Goal: Task Accomplishment & Management: Manage account settings

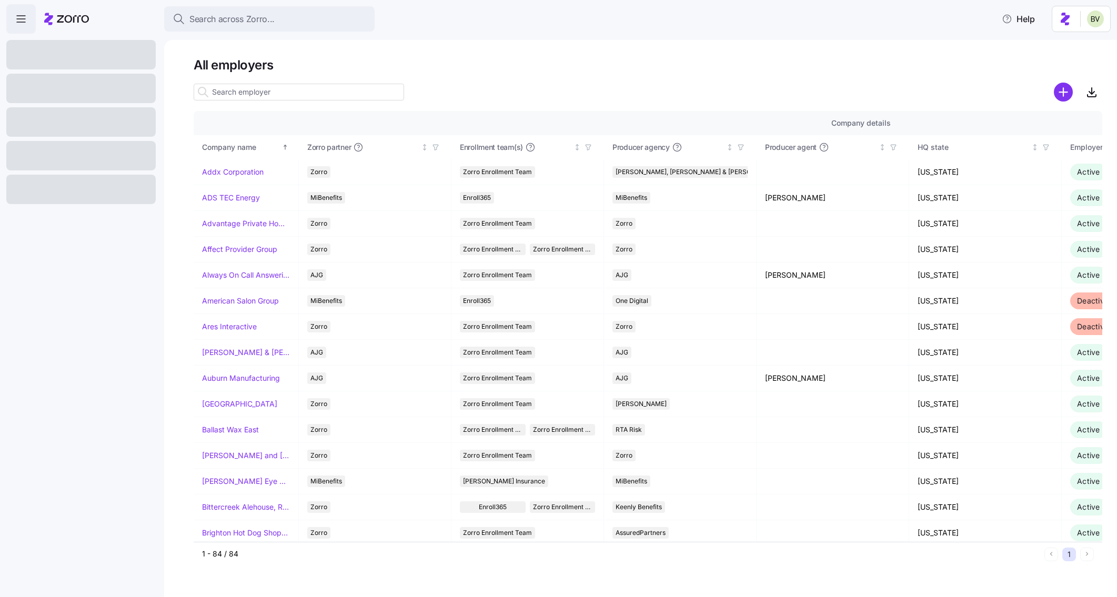
click at [239, 91] on input at bounding box center [299, 92] width 211 height 17
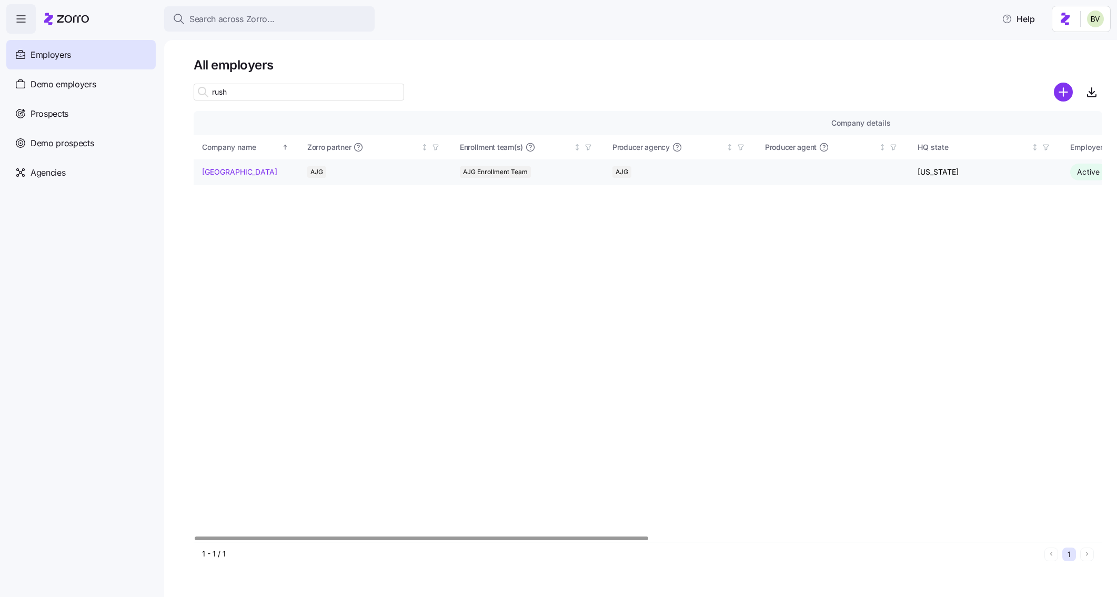
type input "rush"
click at [241, 172] on link "[GEOGRAPHIC_DATA]" at bounding box center [239, 172] width 75 height 11
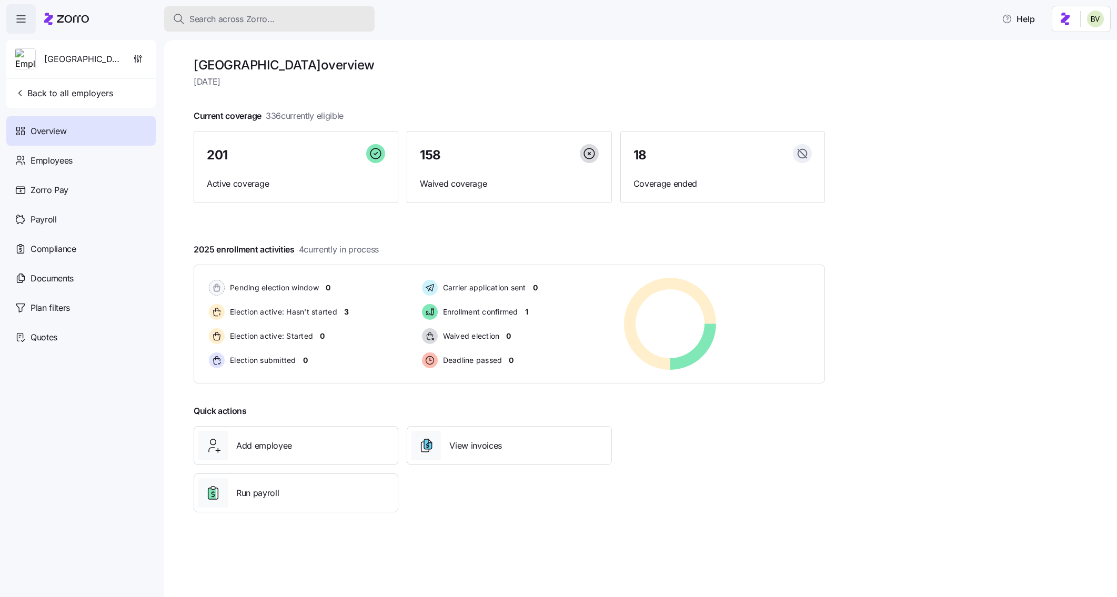
click at [293, 18] on div "Search across Zorro..." at bounding box center [270, 19] width 194 height 13
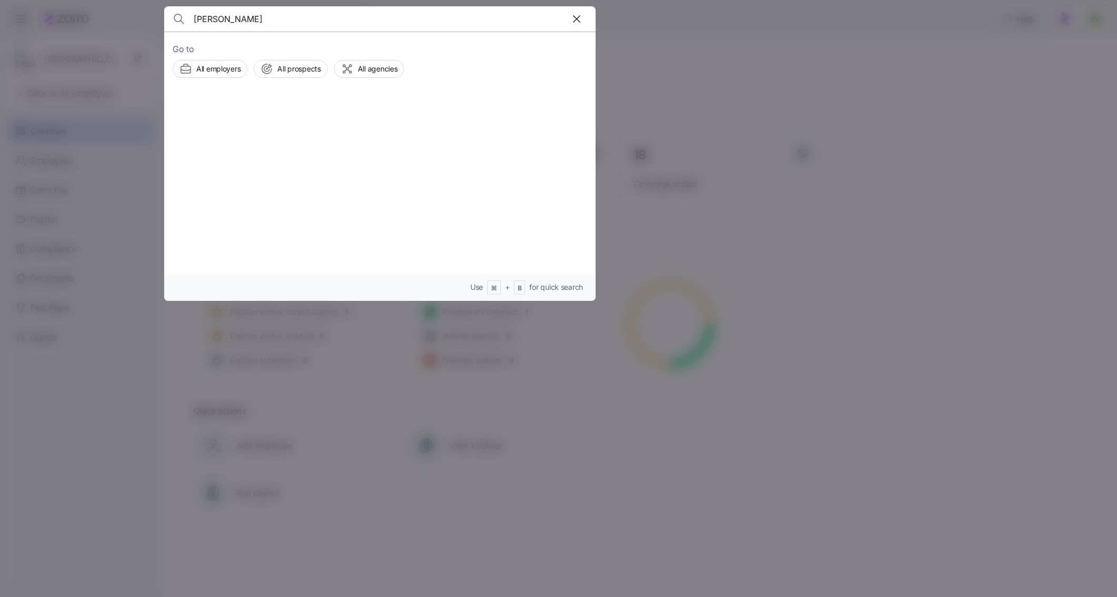
type input "[PERSON_NAME]"
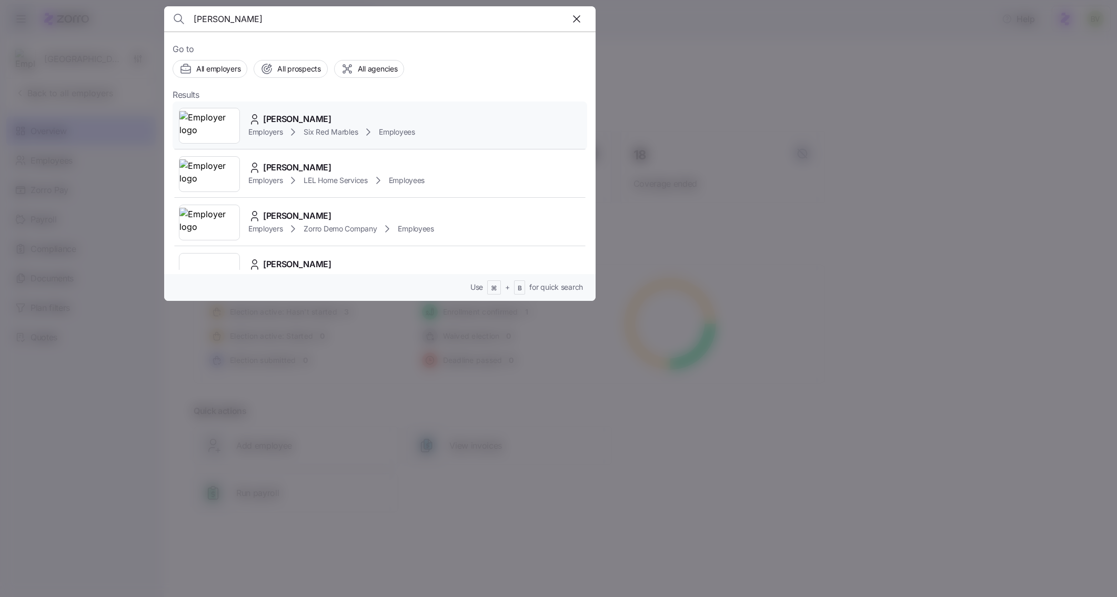
click at [209, 122] on img at bounding box center [209, 125] width 60 height 29
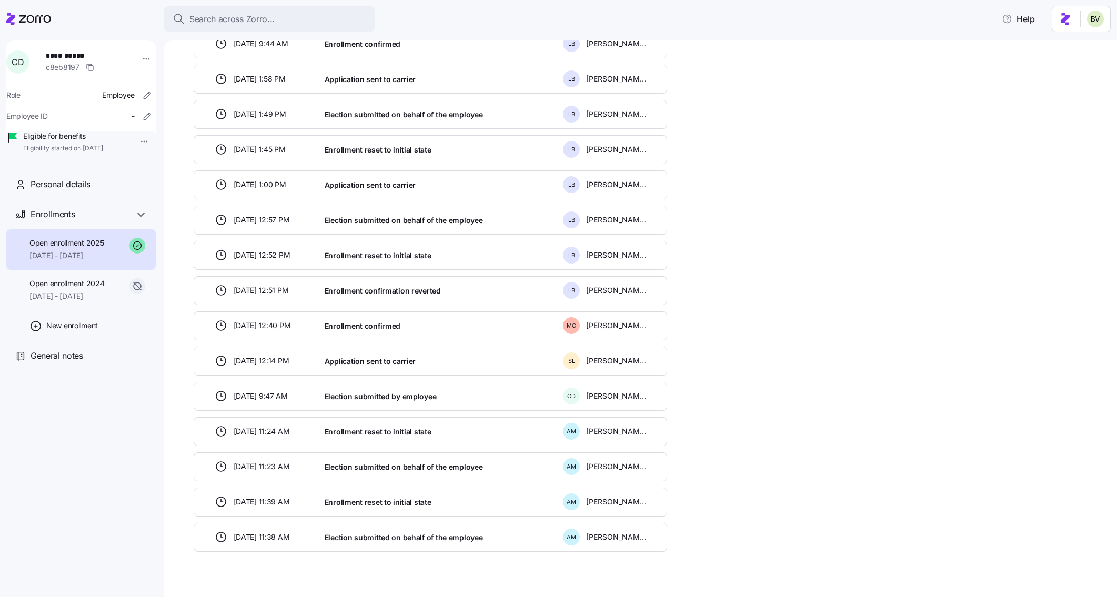
scroll to position [370, 0]
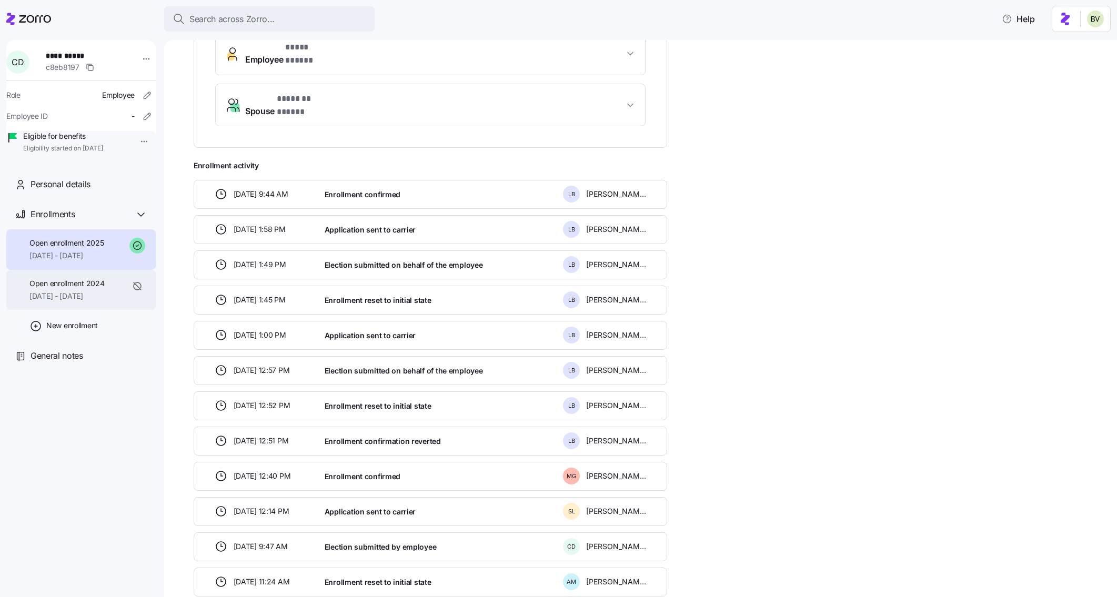
click at [67, 311] on div "Open enrollment 2024 [DATE] - [DATE]" at bounding box center [80, 290] width 149 height 41
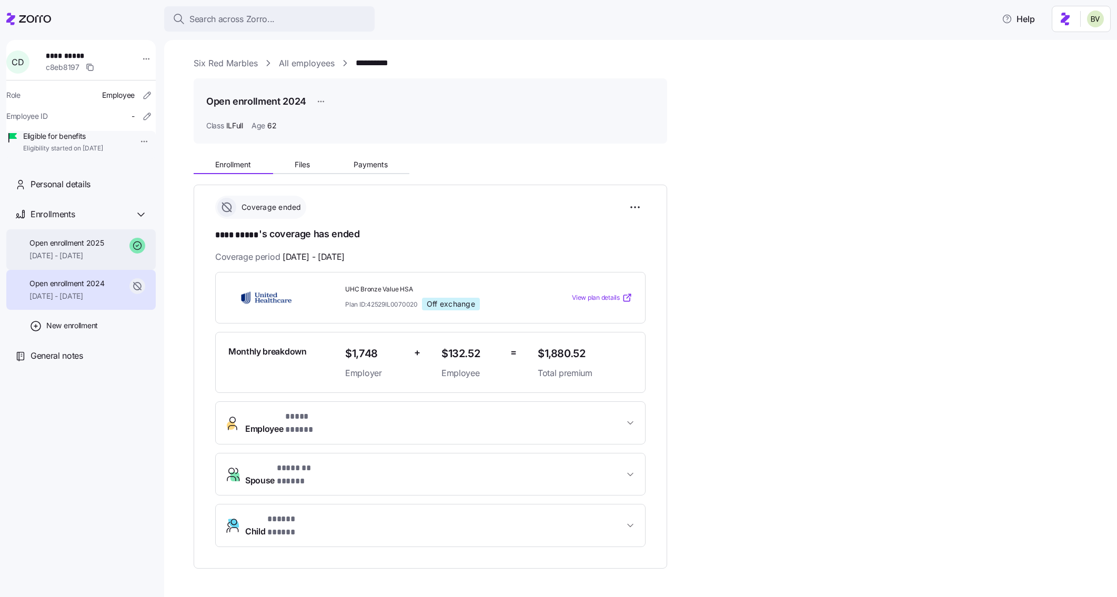
click at [58, 261] on span "[DATE] - [DATE]" at bounding box center [66, 256] width 74 height 11
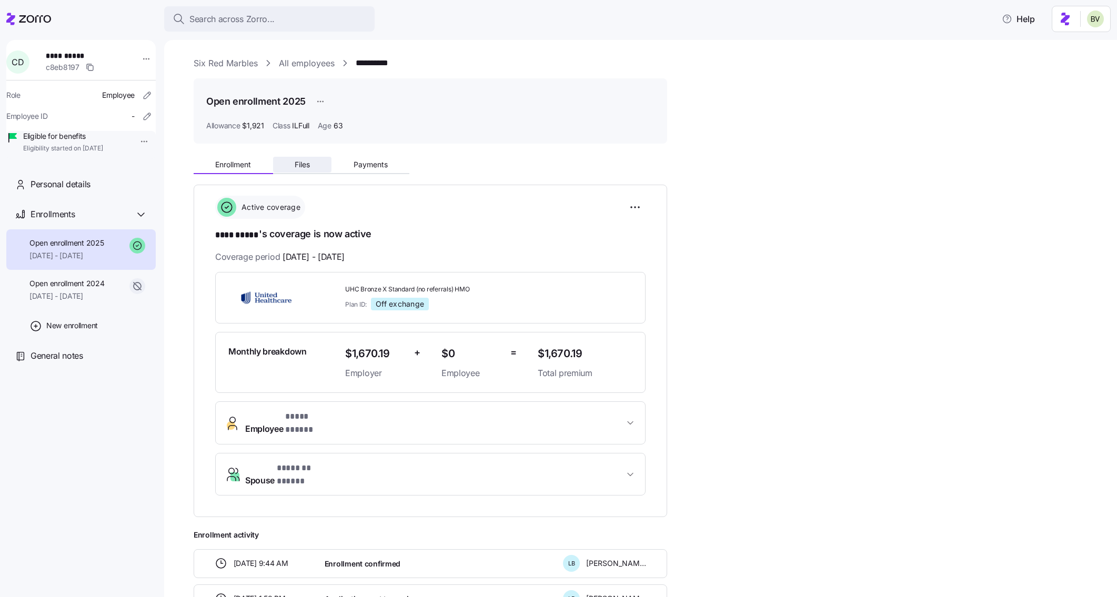
click at [302, 169] on button "Files" at bounding box center [302, 165] width 59 height 16
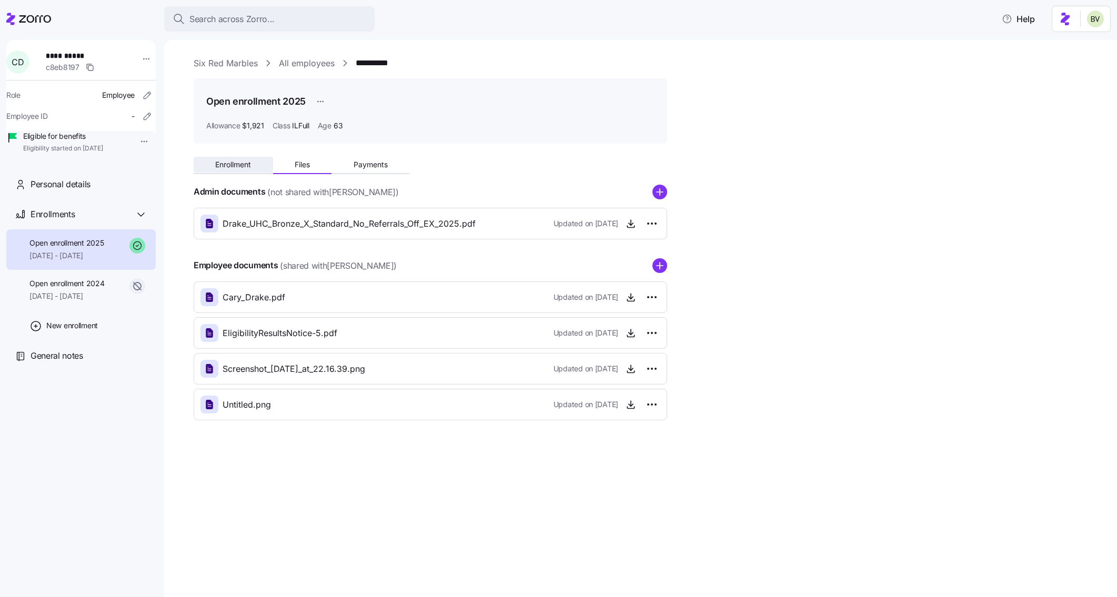
click at [231, 167] on span "Enrollment" at bounding box center [233, 164] width 36 height 7
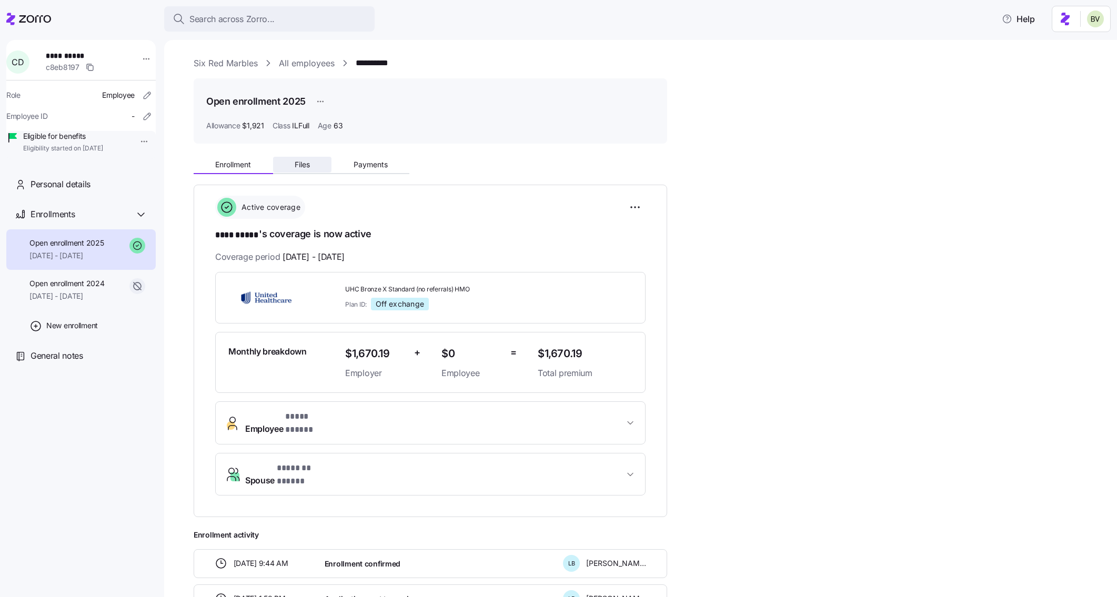
click at [298, 161] on span "Files" at bounding box center [302, 164] width 15 height 7
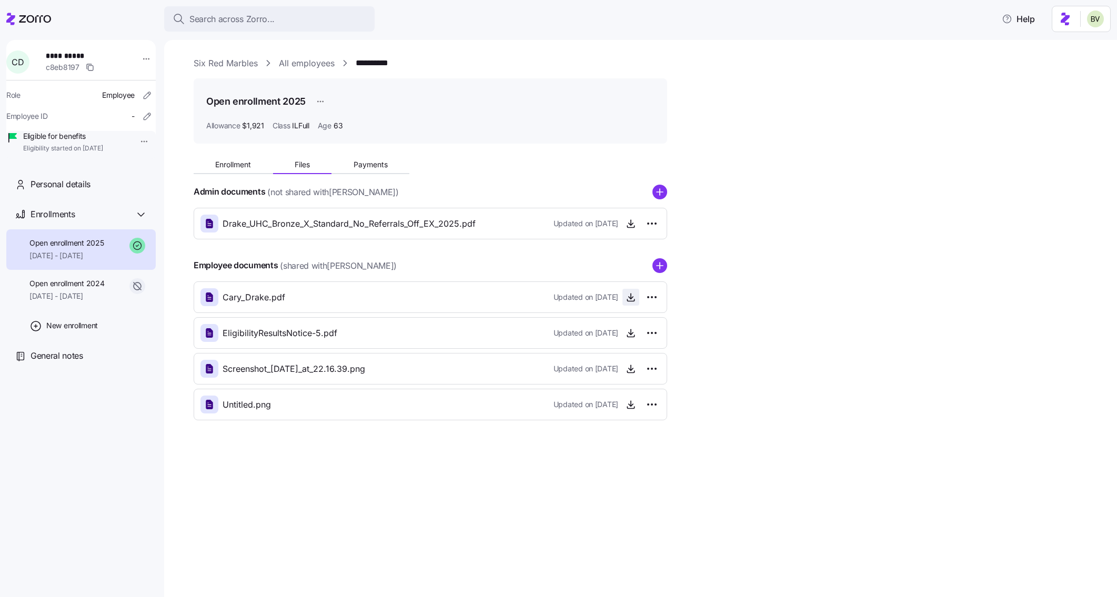
click at [628, 299] on icon "button" at bounding box center [631, 297] width 11 height 11
click at [634, 372] on icon "button" at bounding box center [631, 369] width 11 height 11
click at [634, 224] on icon "button" at bounding box center [631, 223] width 11 height 11
click at [628, 407] on icon "button" at bounding box center [631, 405] width 11 height 11
click at [221, 166] on span "Enrollment" at bounding box center [233, 164] width 36 height 7
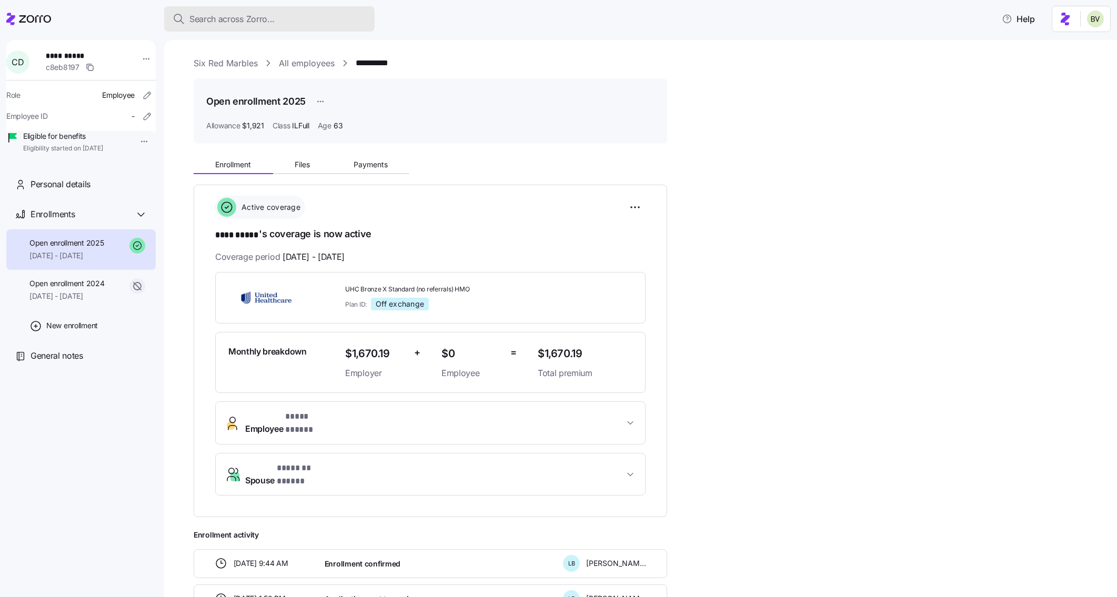
click at [338, 18] on div "Search across Zorro..." at bounding box center [270, 19] width 194 height 13
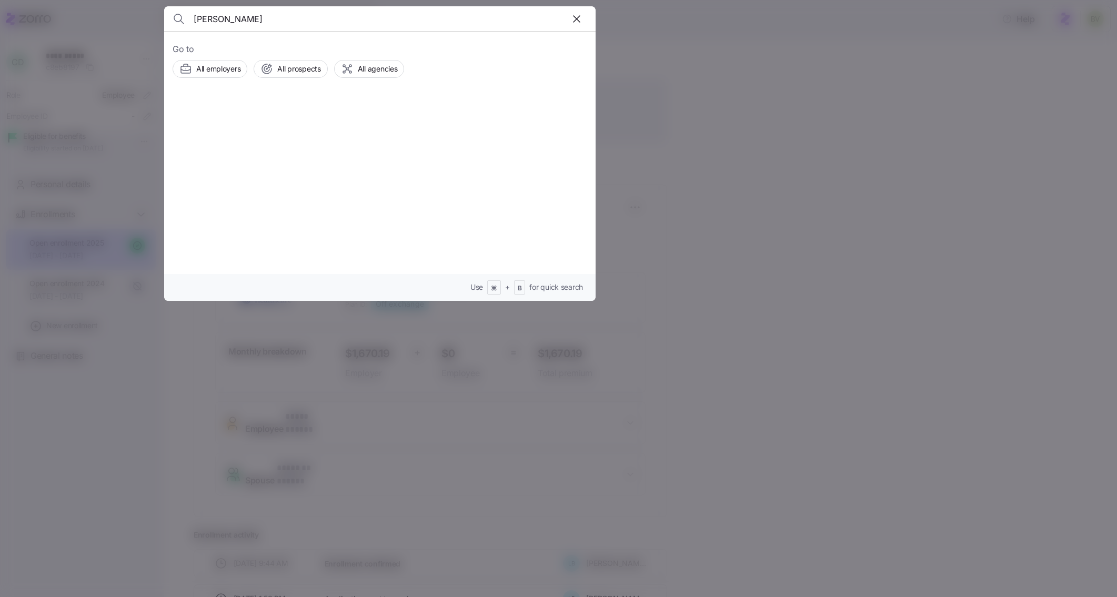
type input "[PERSON_NAME]"
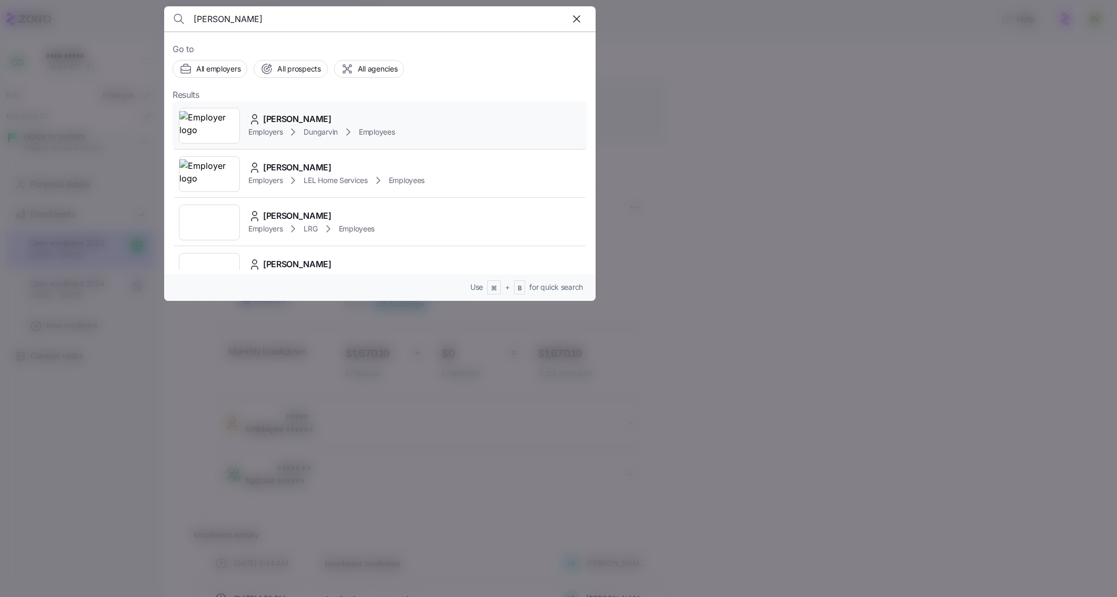
click at [227, 129] on img at bounding box center [209, 125] width 60 height 29
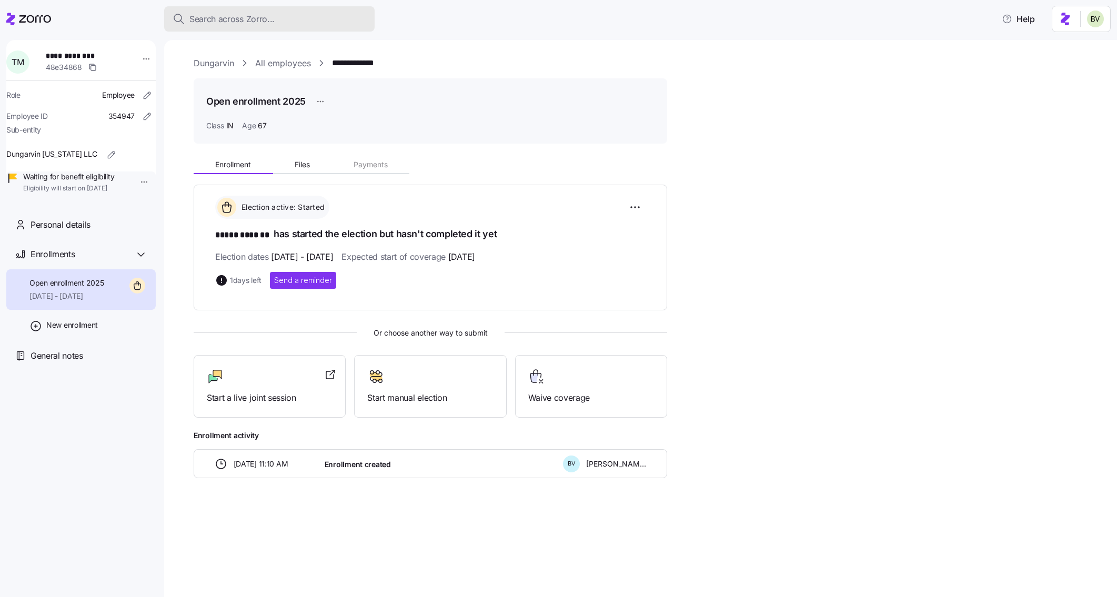
click at [241, 24] on span "Search across Zorro..." at bounding box center [231, 19] width 85 height 13
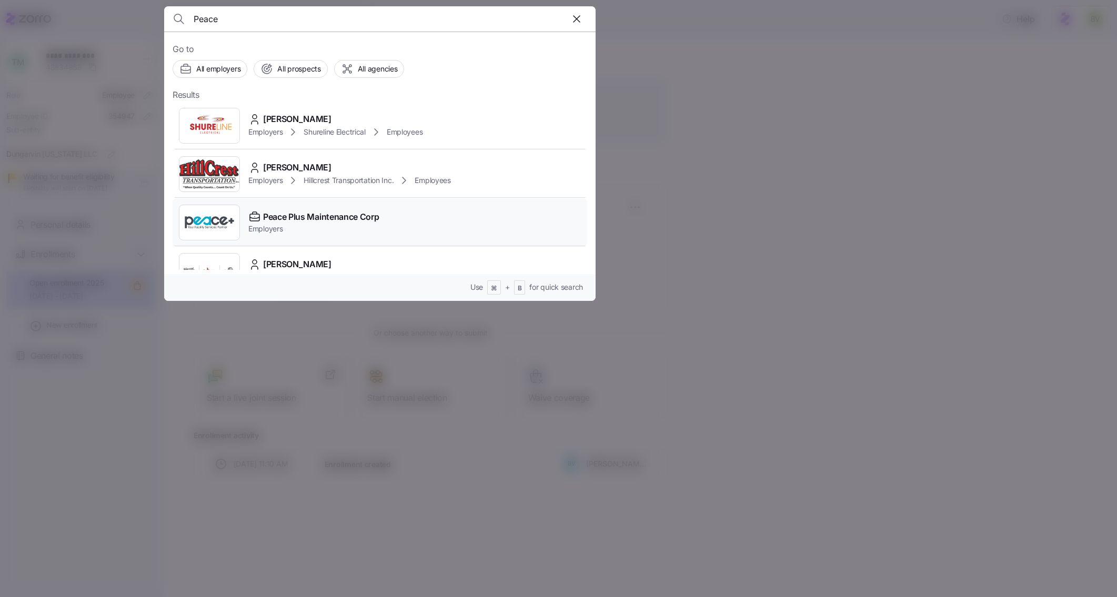
type input "Peace"
click at [210, 212] on img at bounding box center [209, 222] width 60 height 29
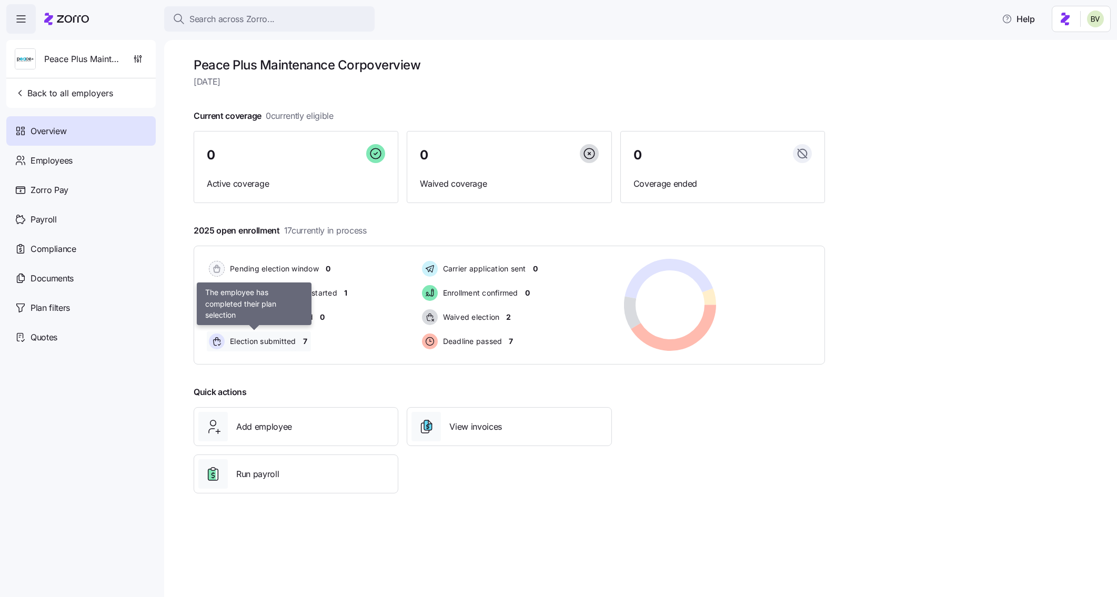
click at [272, 344] on span "Election submitted" at bounding box center [261, 341] width 69 height 11
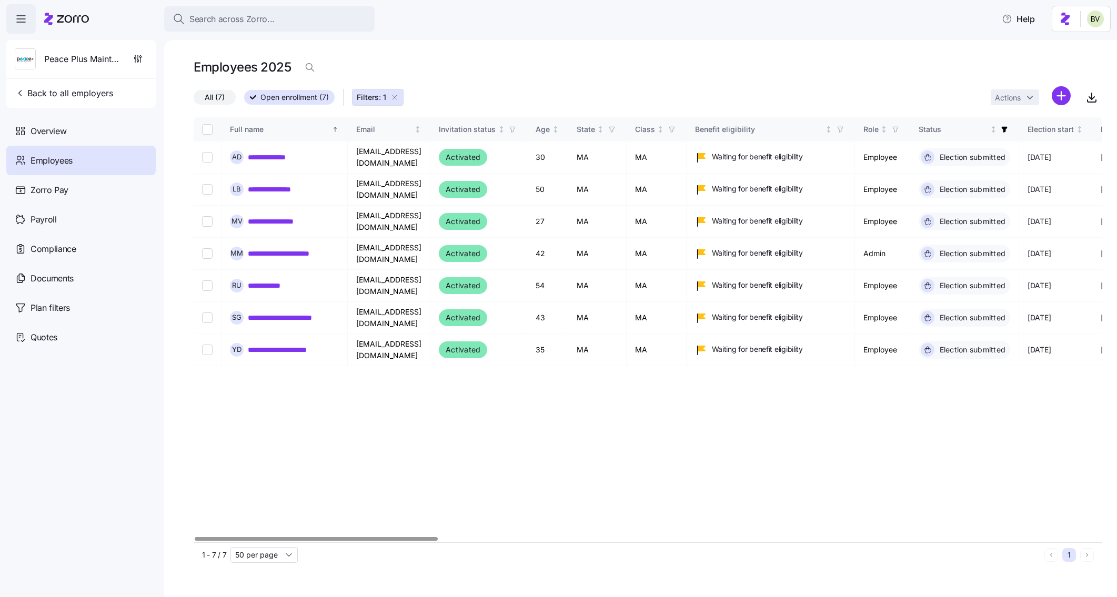
click at [406, 405] on div "**********" at bounding box center [648, 329] width 909 height 425
click at [759, 88] on div "All (7) Open enrollment (7) Filters: 1 Actions" at bounding box center [648, 97] width 909 height 23
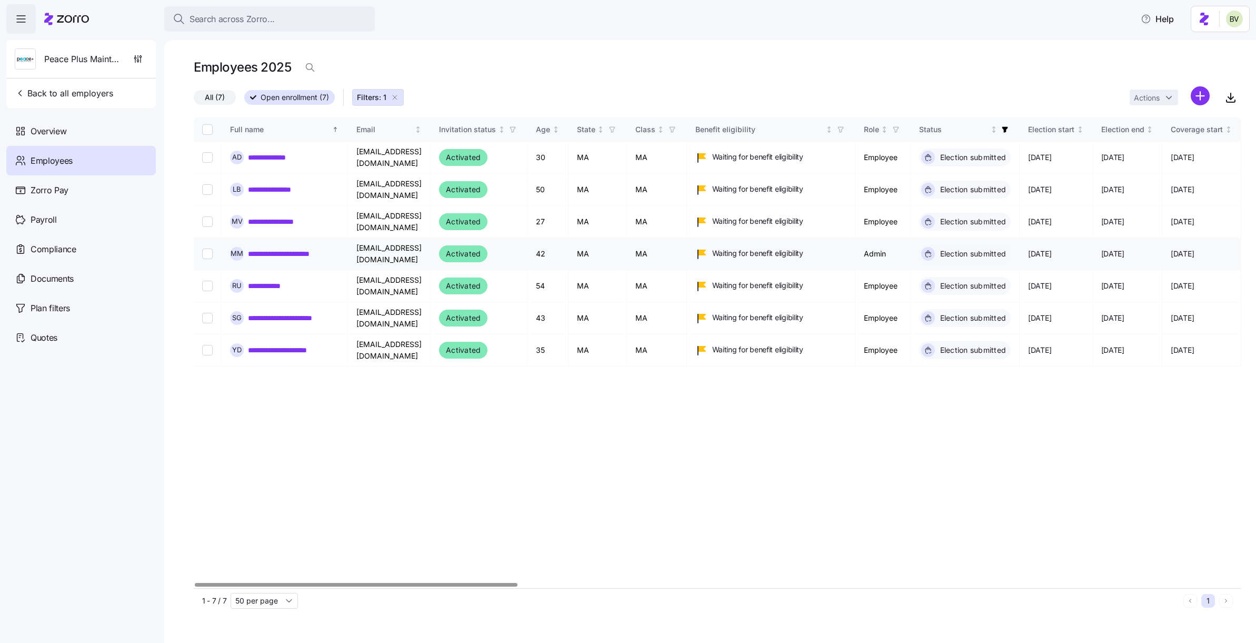
click at [297, 256] on link "**********" at bounding box center [292, 253] width 89 height 11
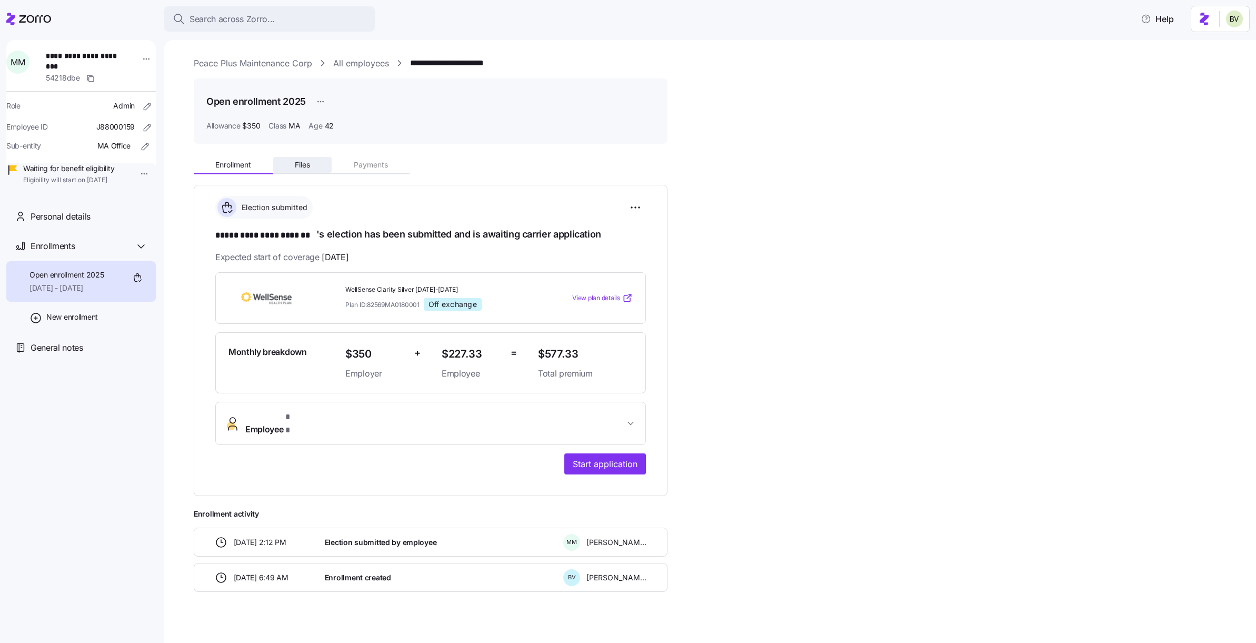
click at [305, 161] on span "Files" at bounding box center [302, 164] width 15 height 7
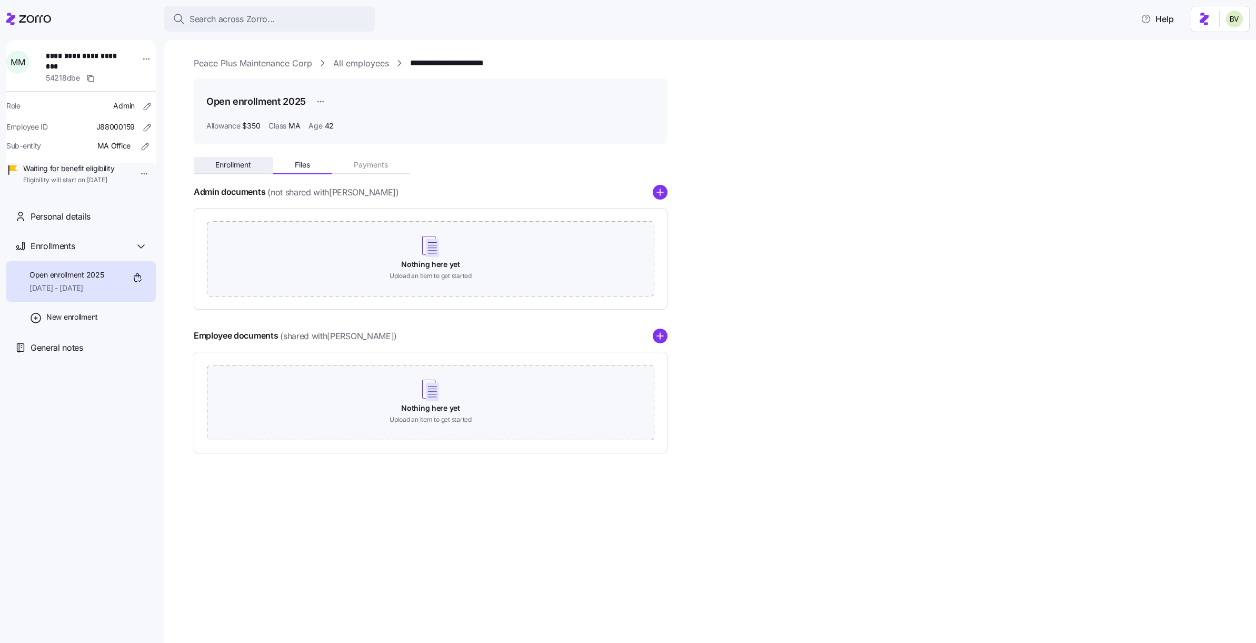
click at [237, 167] on span "Enrollment" at bounding box center [233, 164] width 36 height 7
click at [221, 164] on span "Enrollment" at bounding box center [233, 164] width 36 height 7
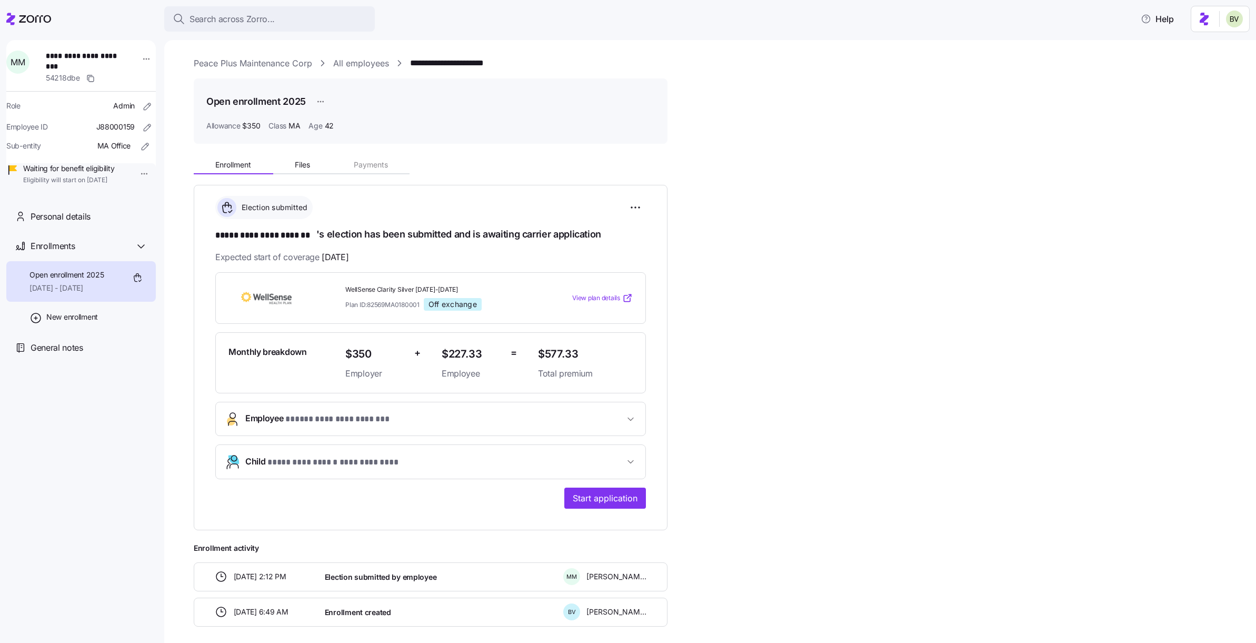
click at [347, 62] on link "All employees" at bounding box center [361, 63] width 56 height 13
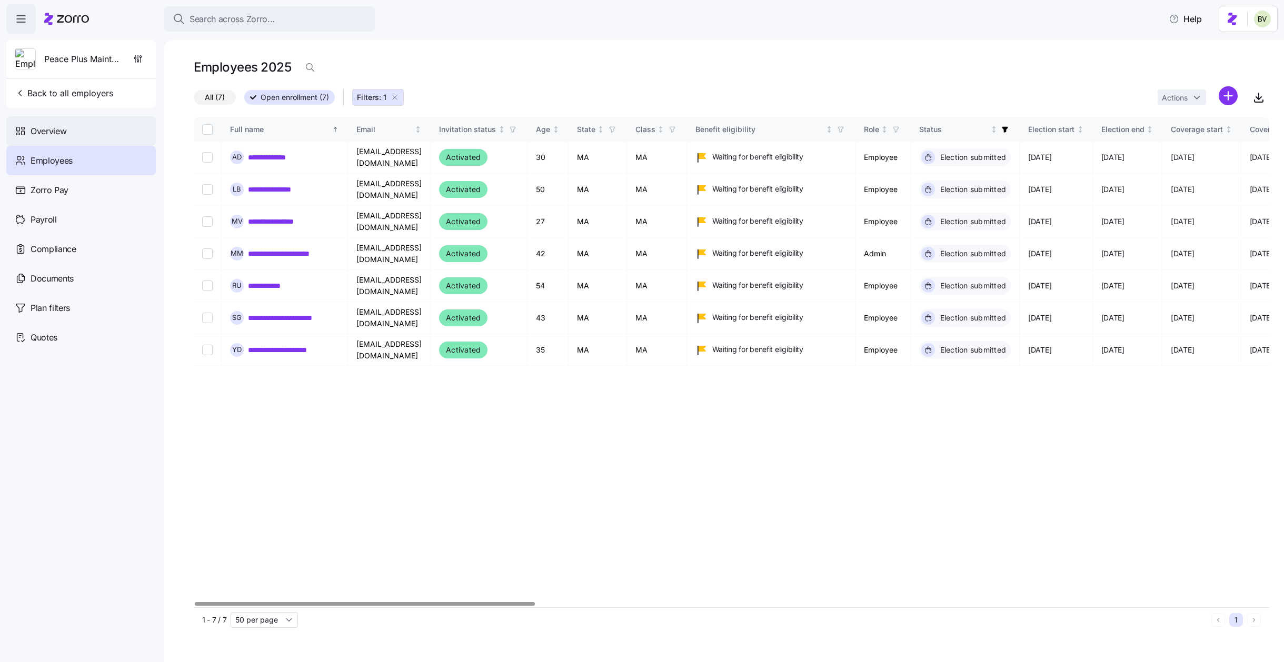
click at [48, 135] on span "Overview" at bounding box center [49, 131] width 36 height 13
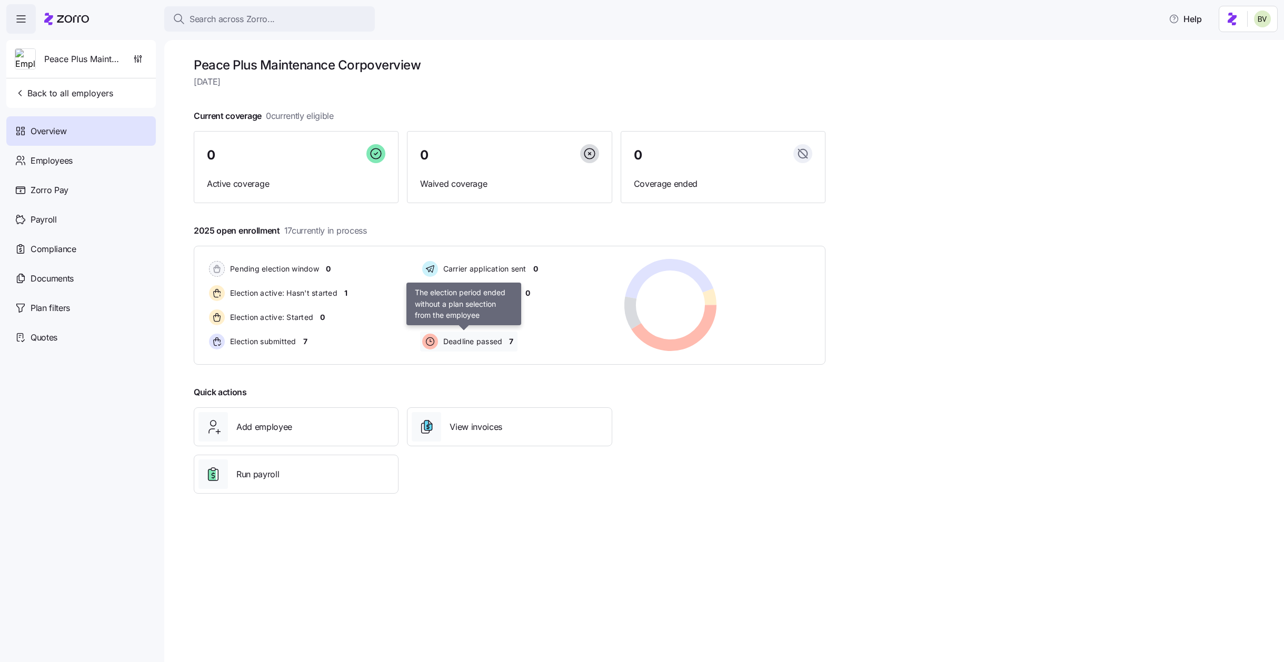
click at [467, 342] on span "Deadline passed" at bounding box center [471, 341] width 63 height 11
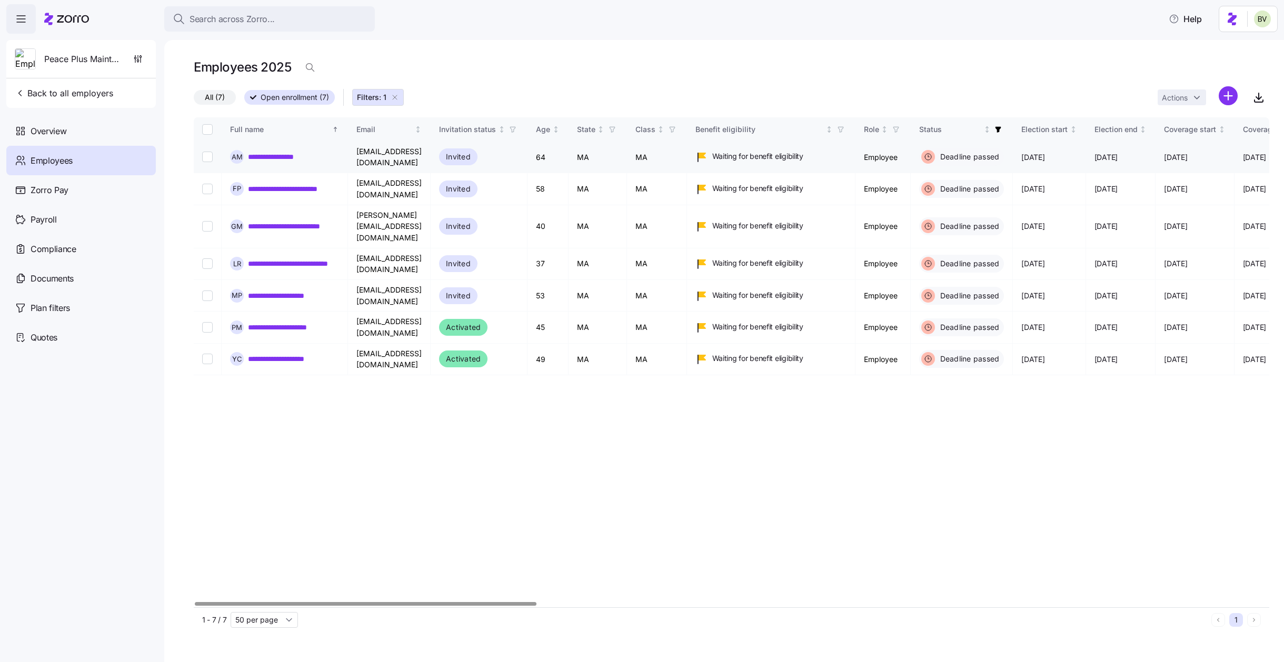
click at [276, 152] on link "**********" at bounding box center [284, 157] width 72 height 11
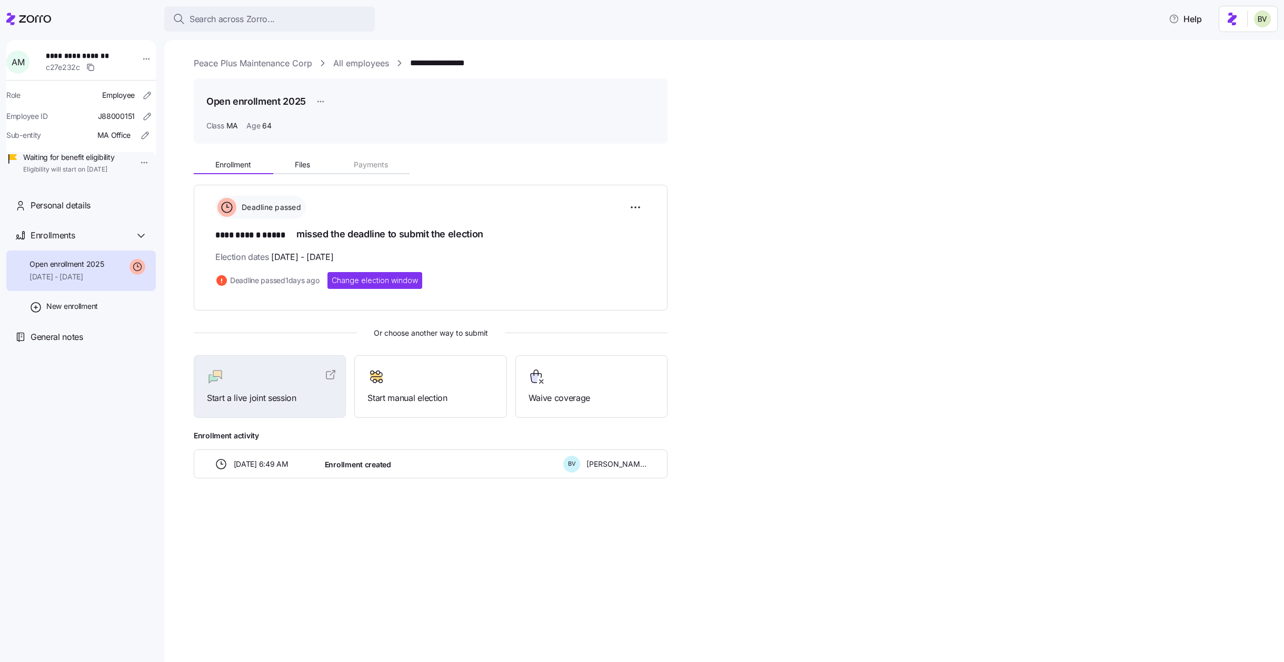
click at [135, 163] on html "**********" at bounding box center [642, 328] width 1284 height 656
click at [587, 292] on html "**********" at bounding box center [642, 328] width 1284 height 656
click at [363, 64] on link "All employees" at bounding box center [361, 63] width 56 height 13
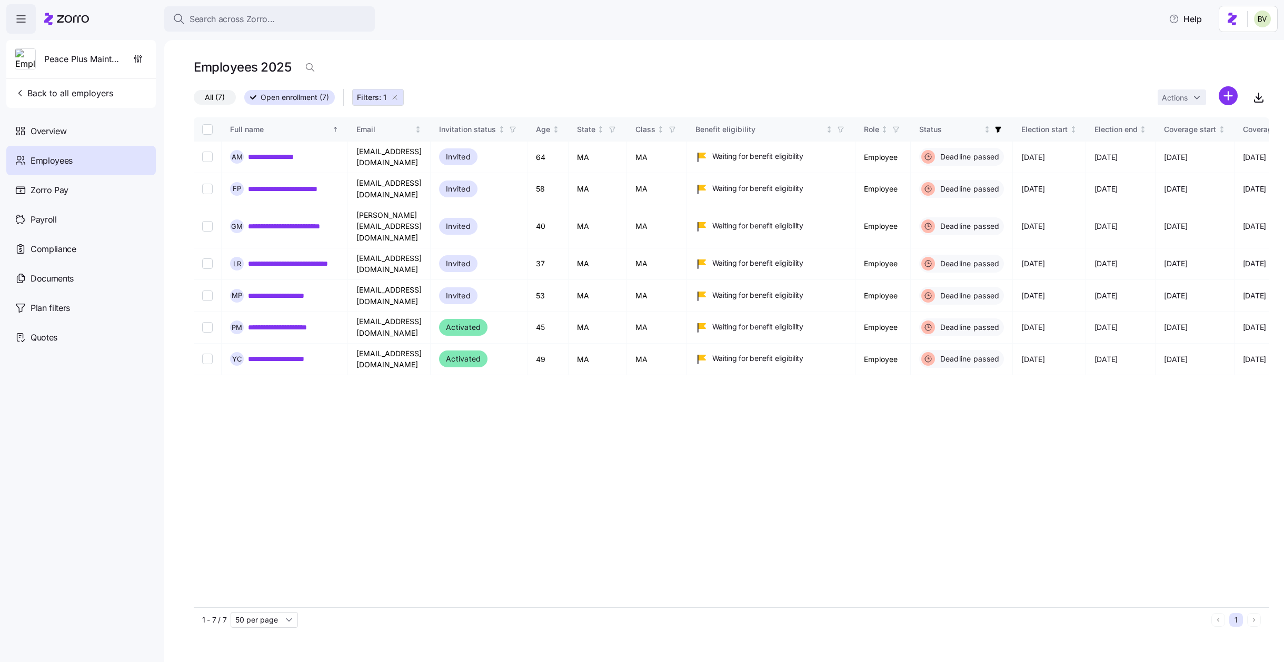
drag, startPoint x: 396, startPoint y: 96, endPoint x: 456, endPoint y: 82, distance: 62.2
click at [456, 82] on div "**********" at bounding box center [731, 344] width 1075 height 575
click at [284, 158] on link "**********" at bounding box center [284, 157] width 72 height 11
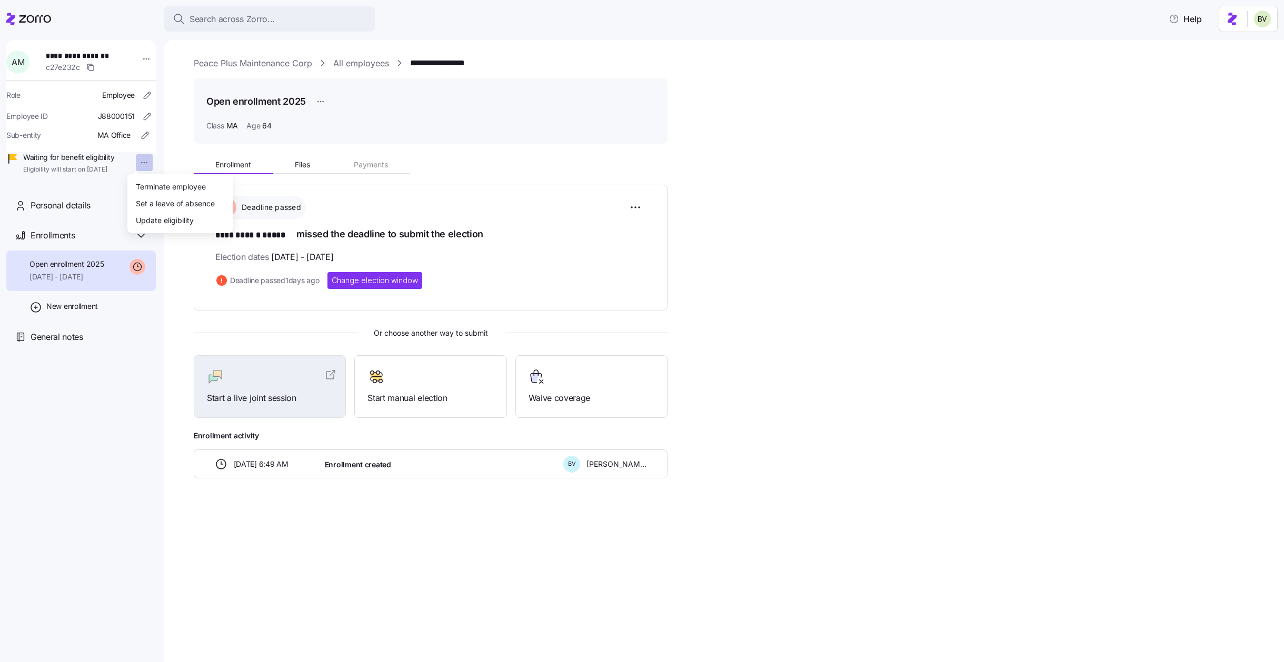
click at [133, 162] on html "**********" at bounding box center [642, 328] width 1284 height 656
click at [143, 181] on div "Terminate employee" at bounding box center [171, 187] width 70 height 12
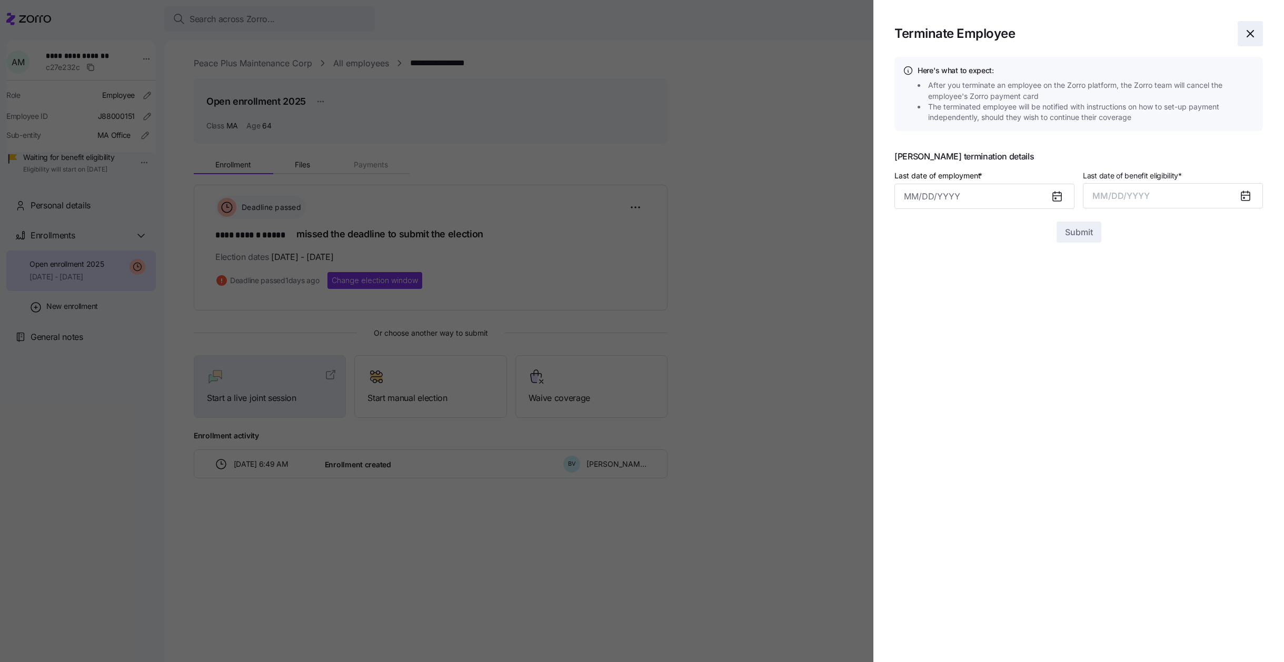
click at [1117, 36] on icon "button" at bounding box center [1250, 33] width 13 height 13
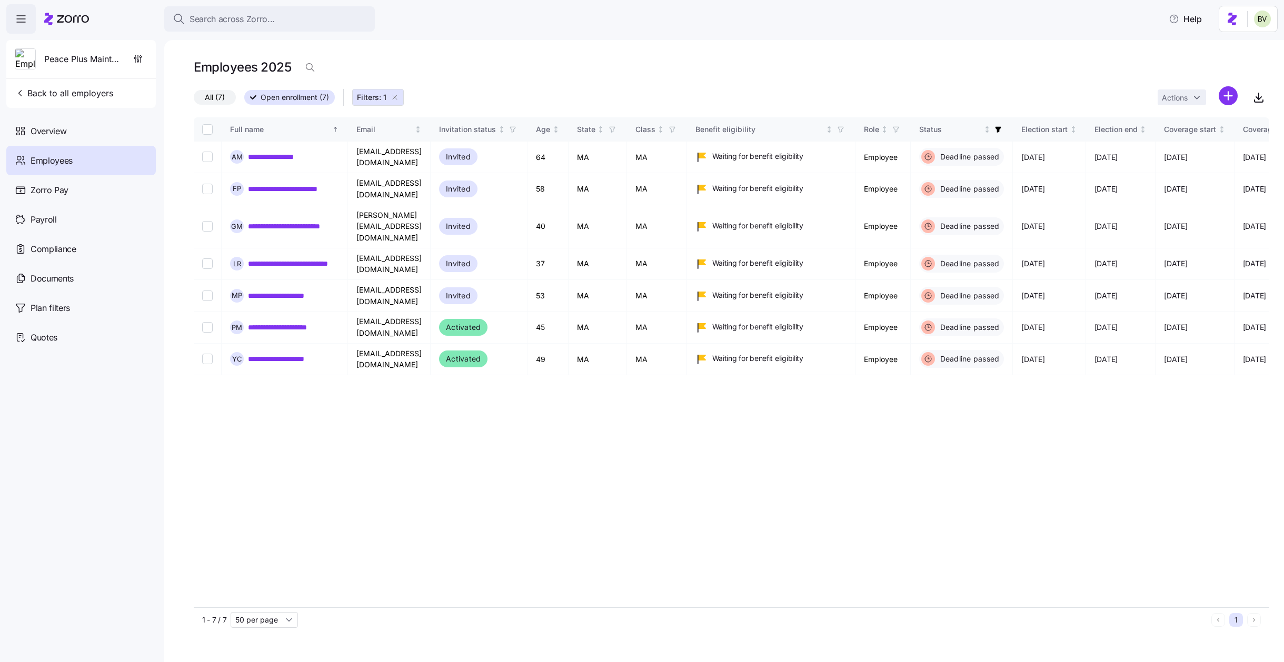
click at [393, 95] on icon "button" at bounding box center [395, 97] width 8 height 8
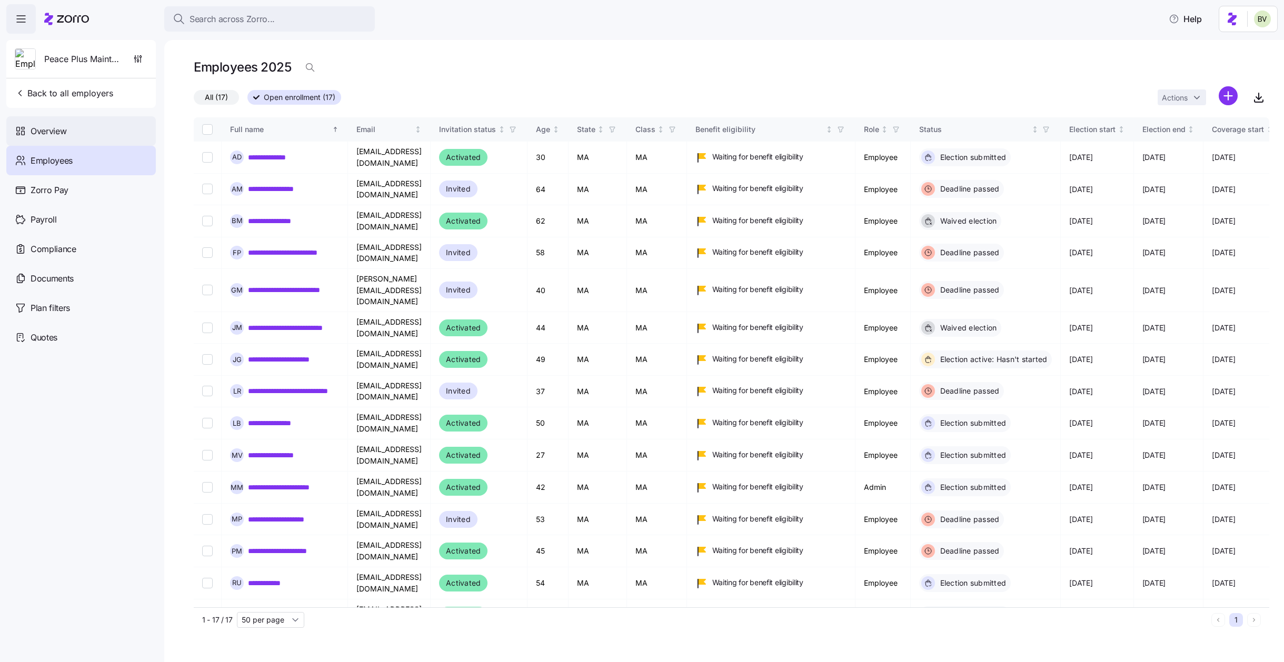
click at [81, 127] on div "Overview" at bounding box center [80, 130] width 149 height 29
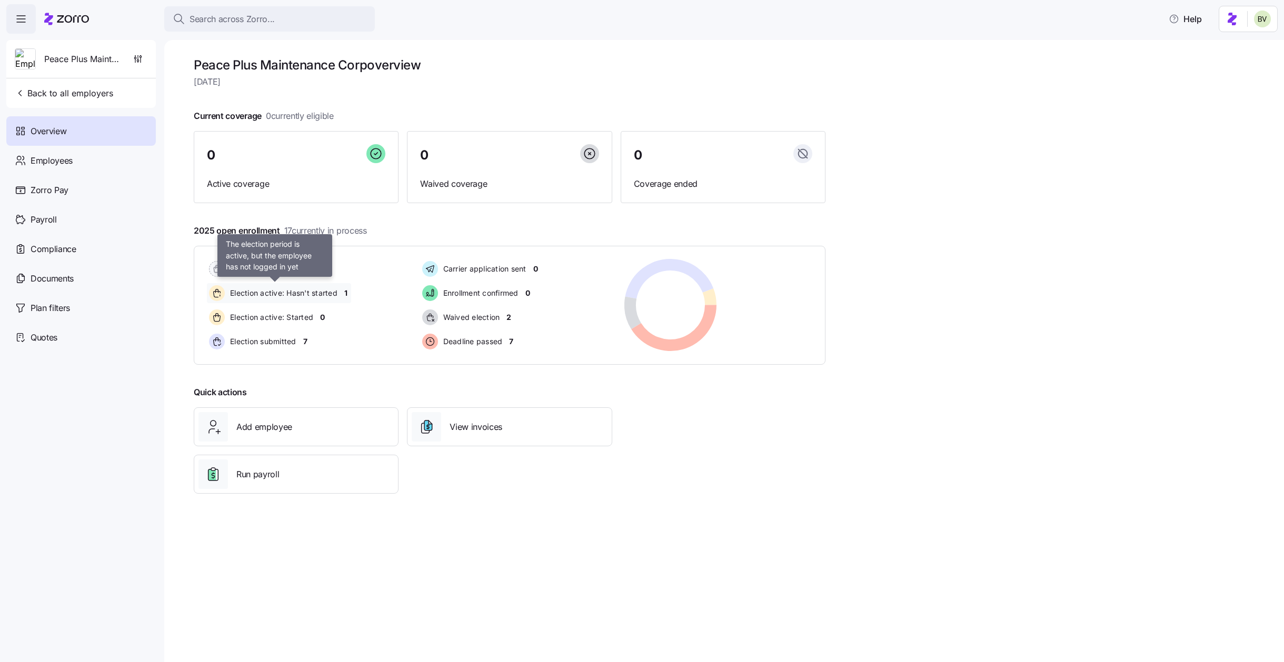
click at [329, 295] on span "Election active: Hasn't started" at bounding box center [282, 293] width 111 height 11
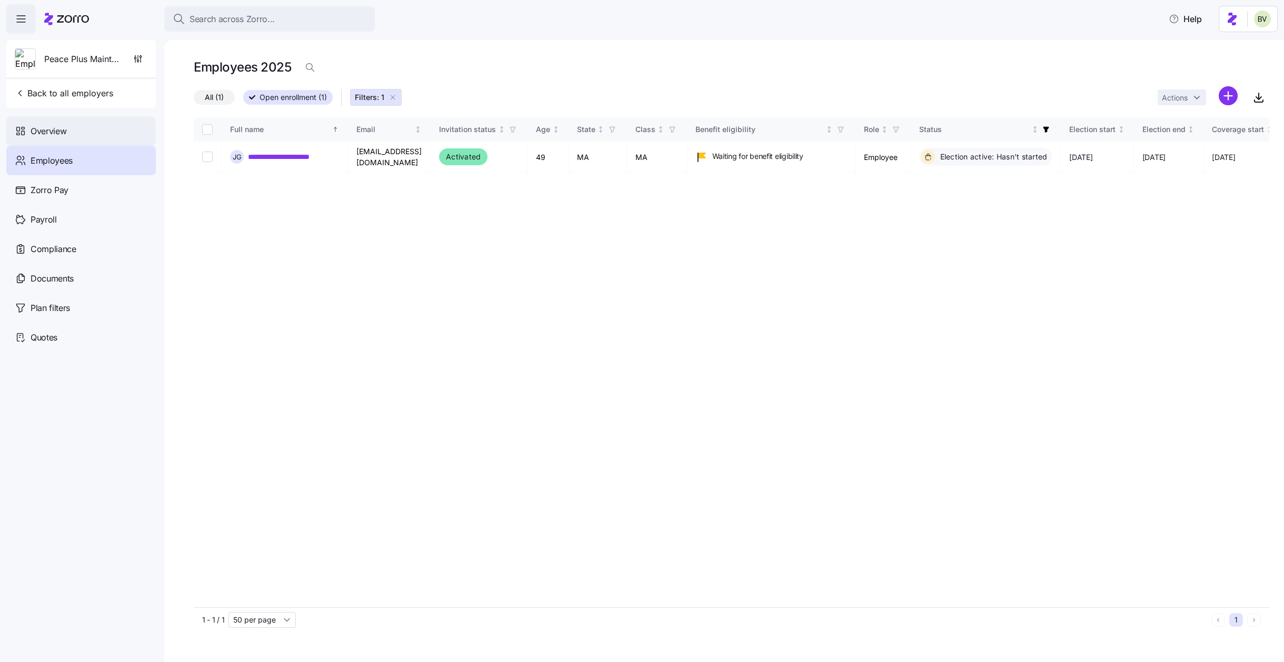
click at [59, 135] on span "Overview" at bounding box center [49, 131] width 36 height 13
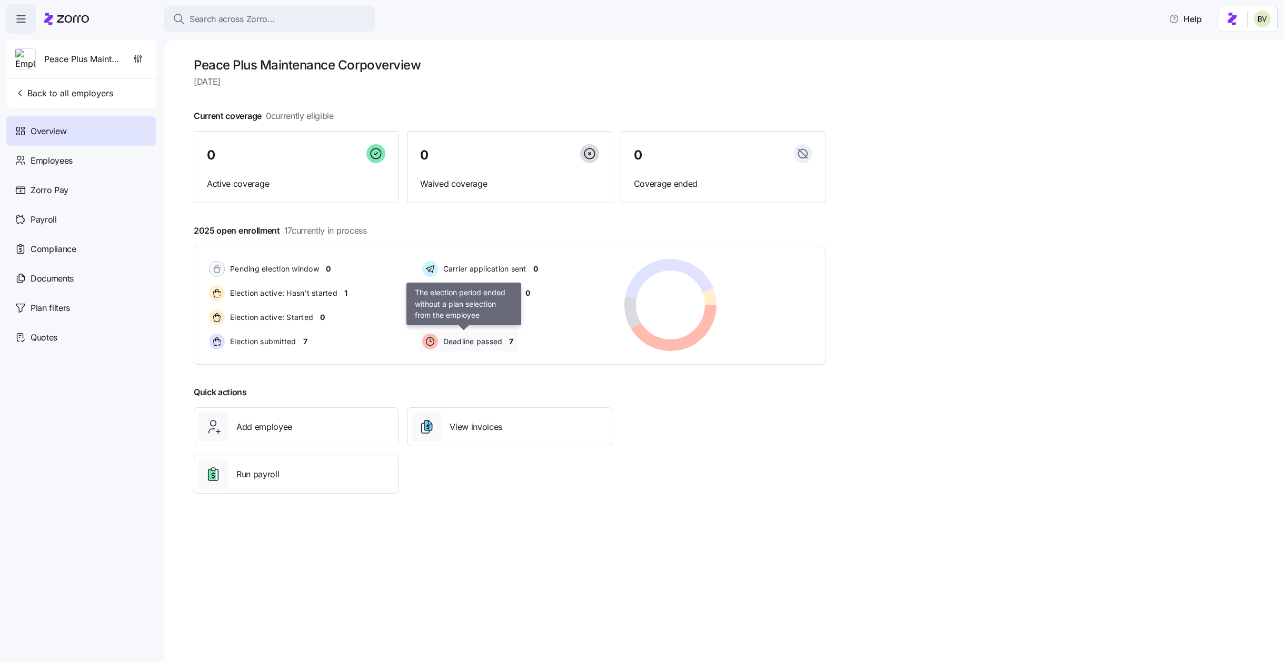
click at [493, 346] on span "Deadline passed" at bounding box center [471, 341] width 63 height 11
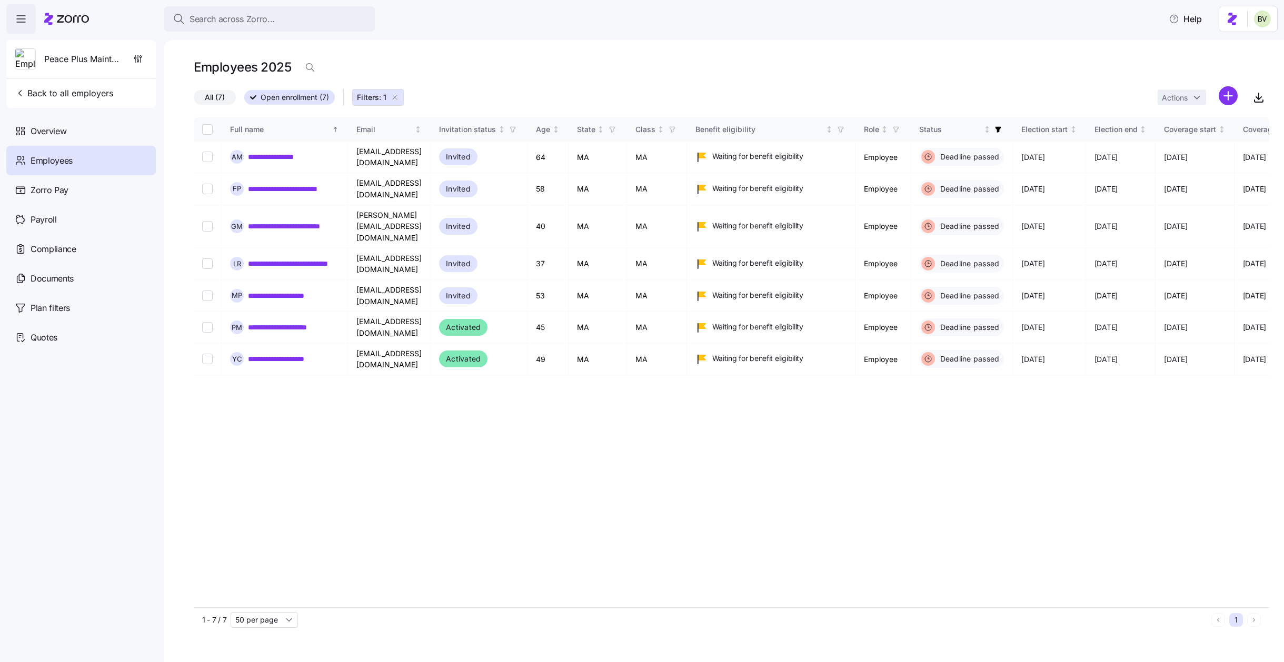
click at [398, 96] on icon "button" at bounding box center [395, 97] width 8 height 8
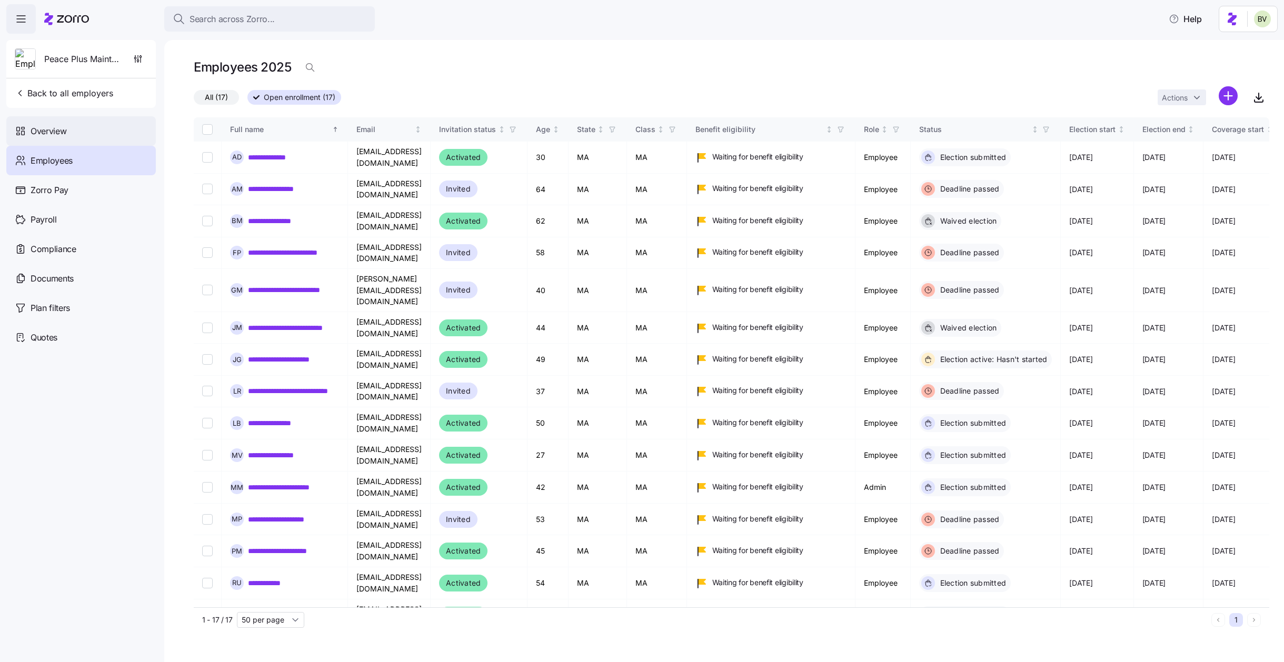
click at [60, 134] on span "Overview" at bounding box center [49, 131] width 36 height 13
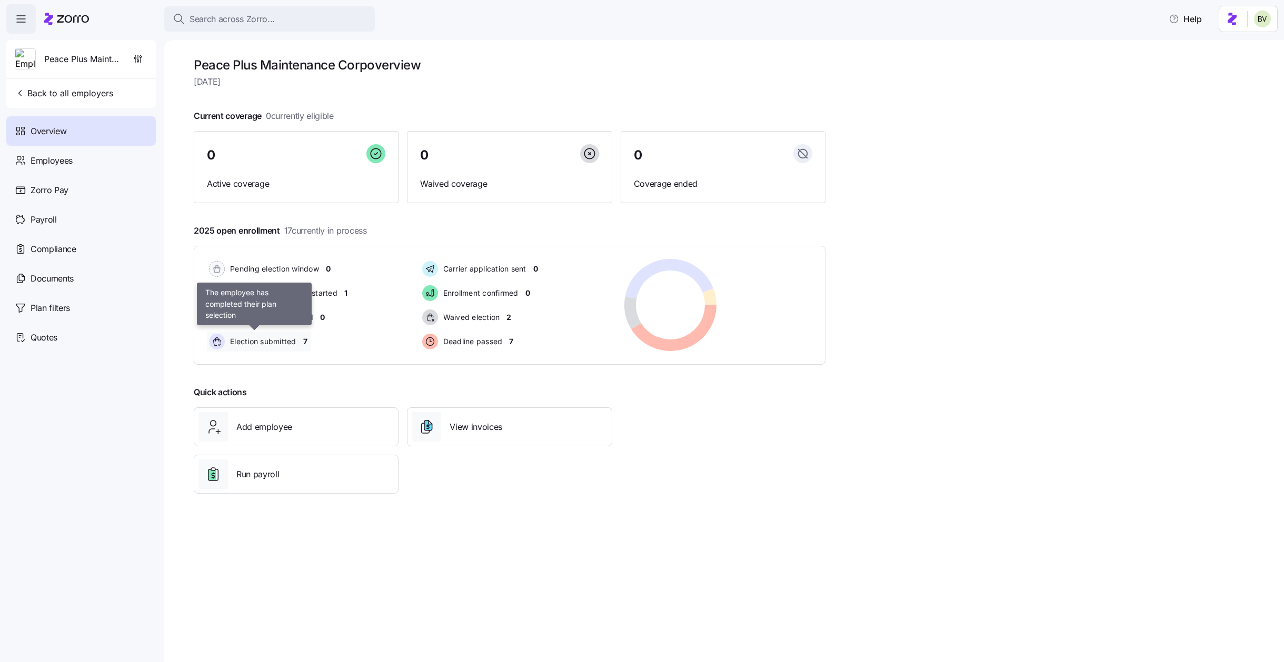
click at [281, 344] on span "Election submitted" at bounding box center [261, 341] width 69 height 11
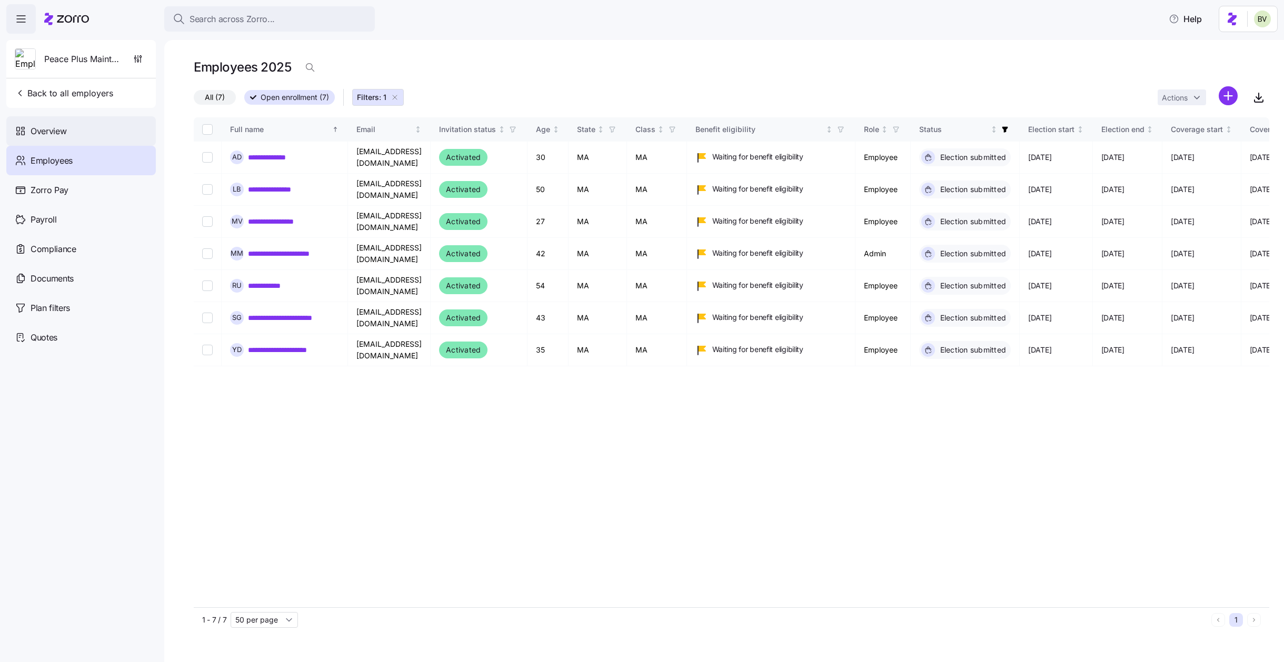
click at [65, 130] on span "Overview" at bounding box center [49, 131] width 36 height 13
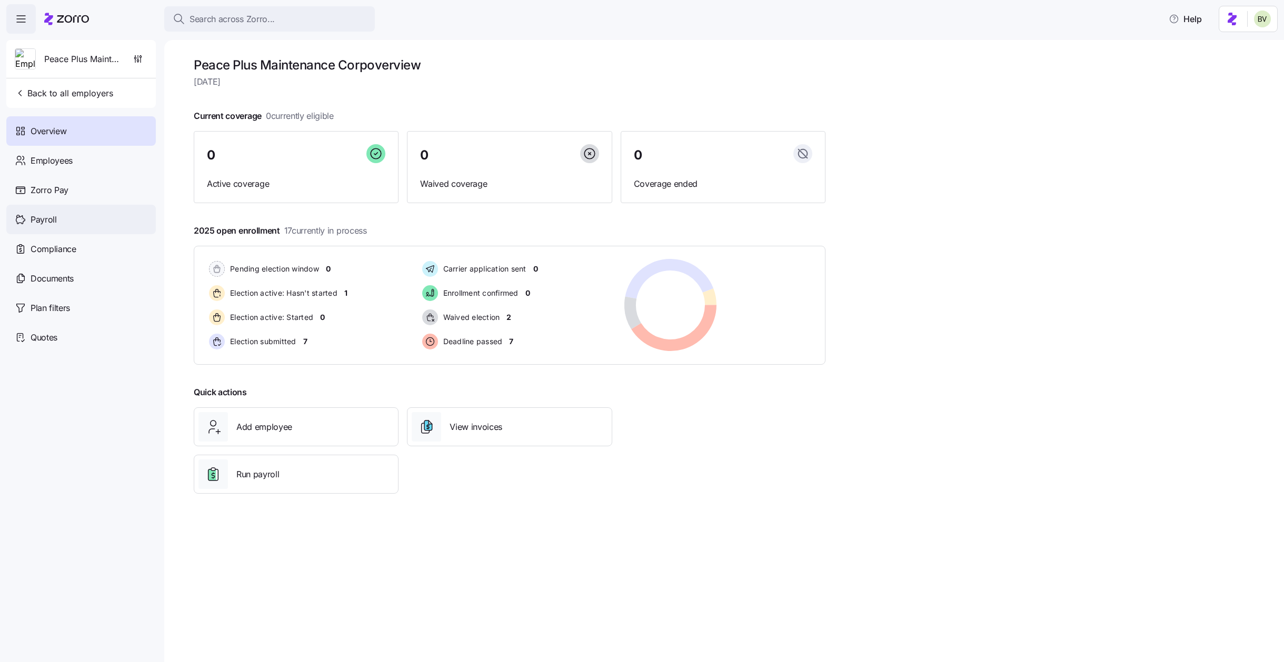
click at [57, 223] on div "Payroll" at bounding box center [80, 219] width 149 height 29
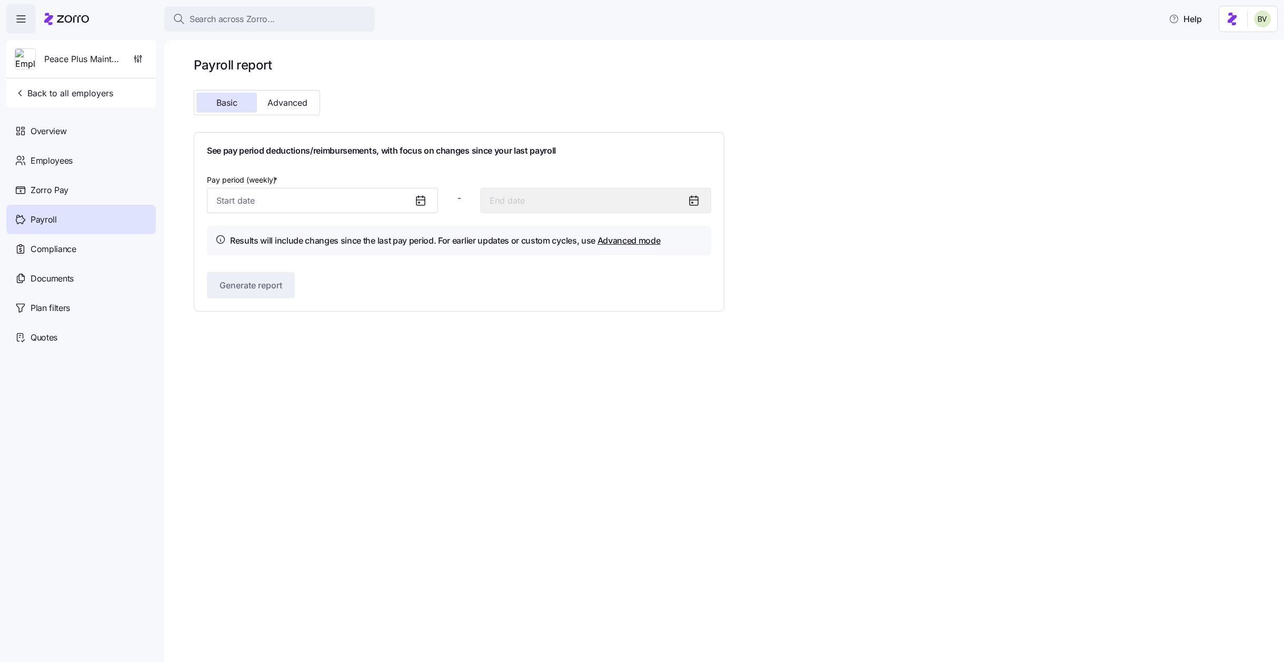
click at [416, 201] on icon at bounding box center [420, 200] width 13 height 13
click at [370, 209] on input "Pay period (weekly) *" at bounding box center [322, 200] width 231 height 25
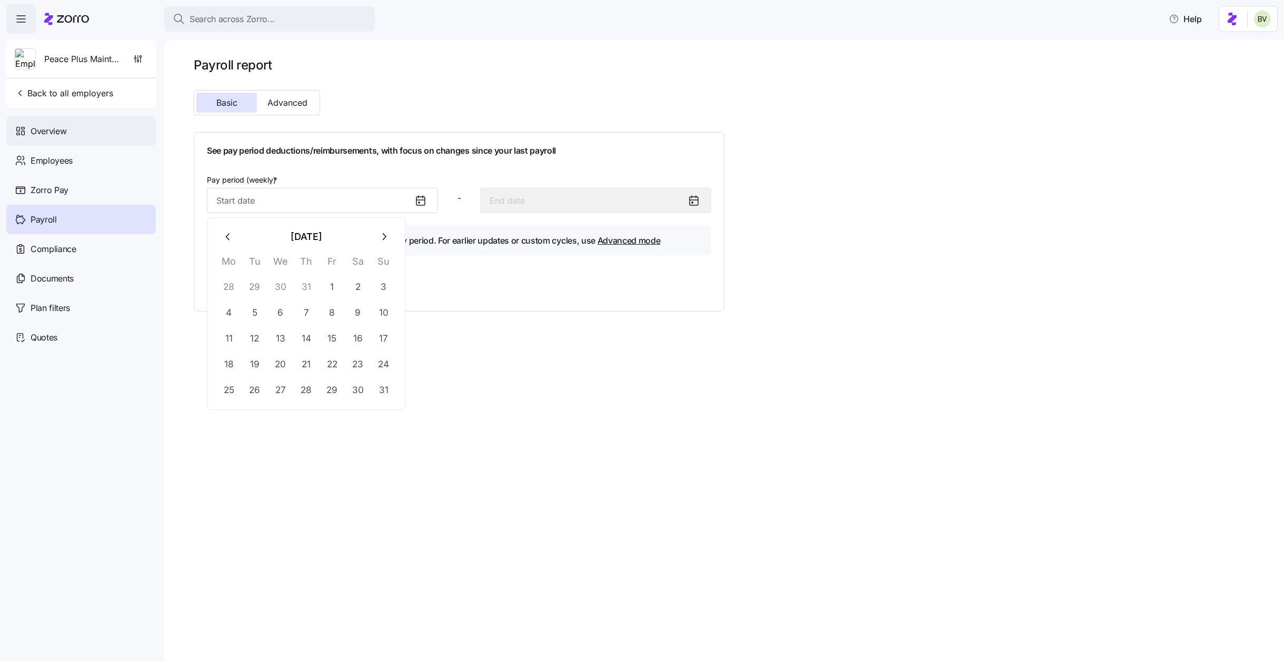
click at [74, 131] on div "Overview" at bounding box center [80, 130] width 149 height 29
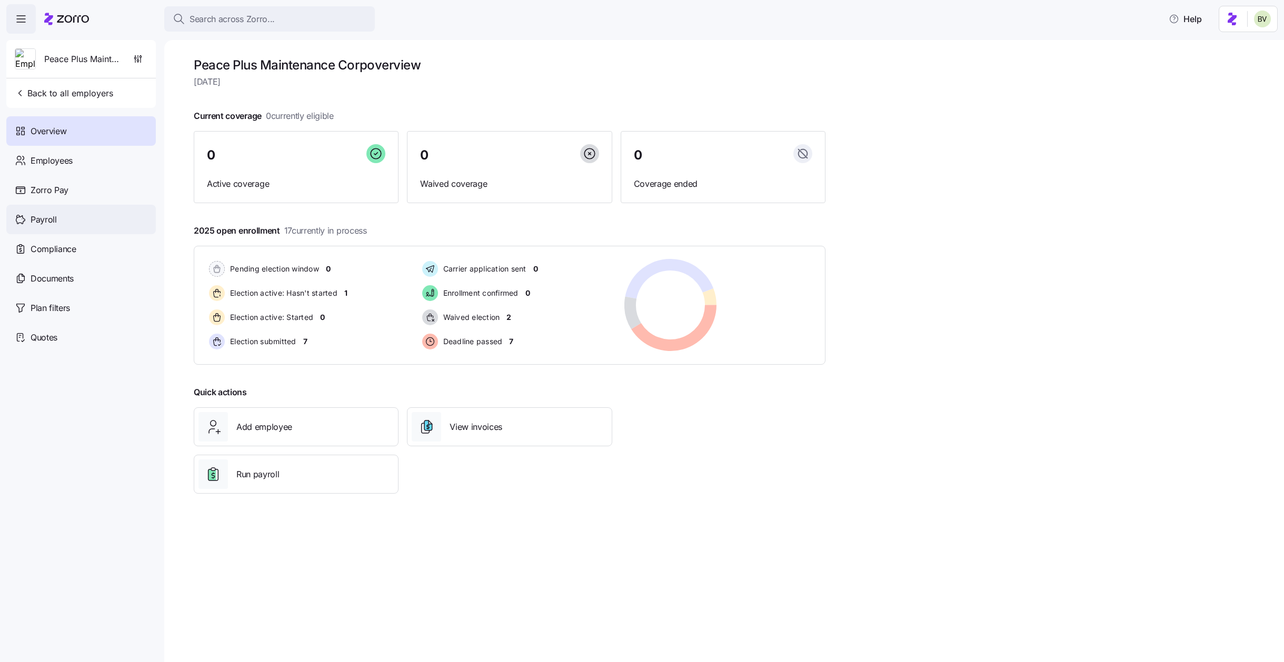
click at [32, 212] on div "Payroll" at bounding box center [80, 219] width 149 height 29
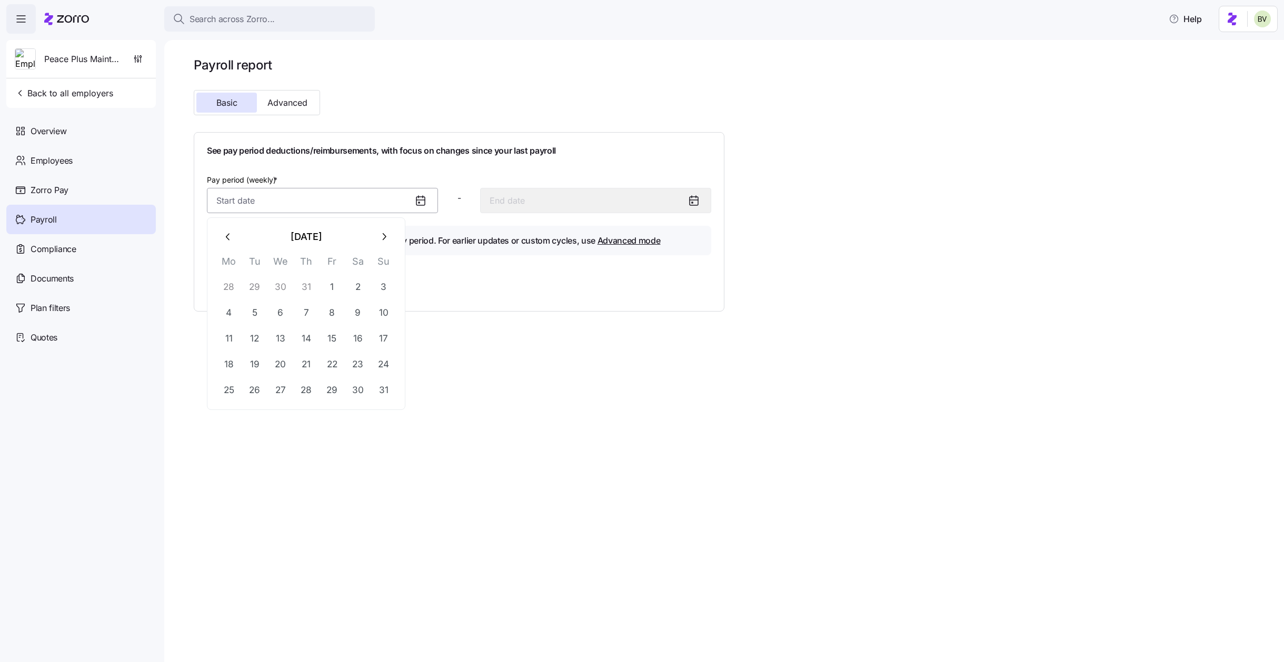
click at [404, 196] on input "Pay period (weekly) *" at bounding box center [322, 200] width 231 height 25
click at [385, 239] on icon "button" at bounding box center [384, 237] width 12 height 12
drag, startPoint x: 263, startPoint y: 286, endPoint x: 251, endPoint y: 289, distance: 12.2
click at [257, 286] on button "2" at bounding box center [254, 286] width 25 height 25
type input "[DATE]"
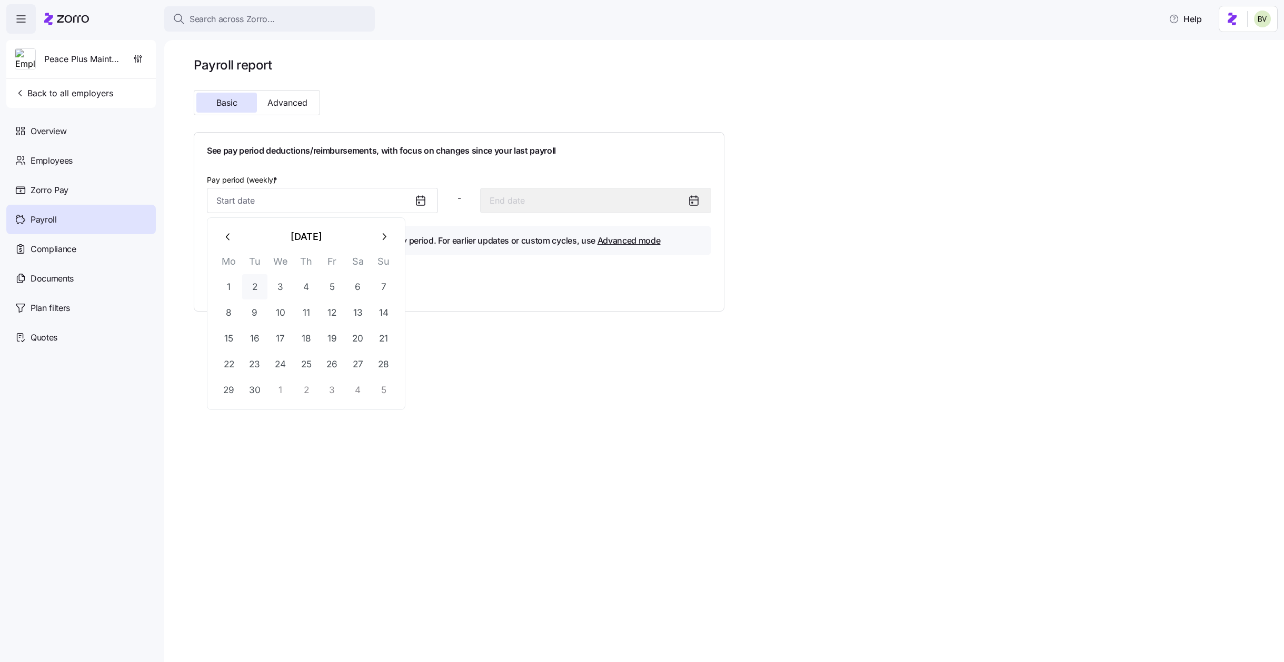
type input "[DATE]"
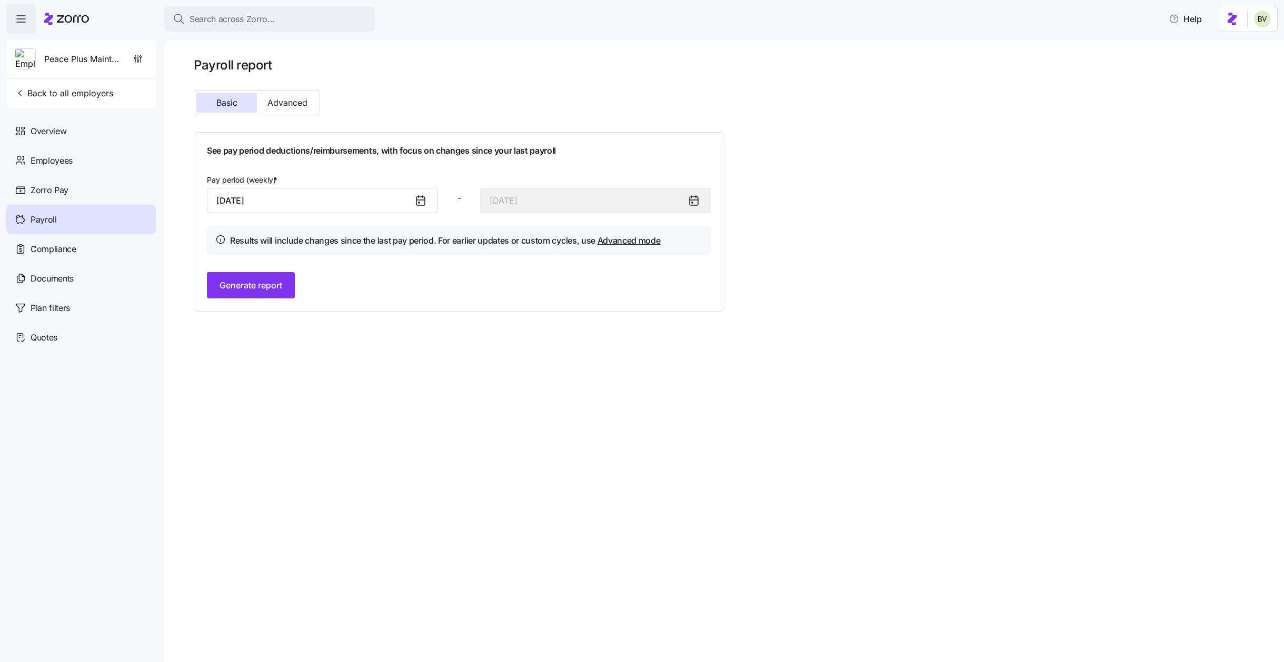
click at [241, 304] on div "See pay period deductions/reimbursements, with focus on changes since your last…" at bounding box center [459, 221] width 531 height 179
click at [247, 284] on span "Generate report" at bounding box center [250, 285] width 63 height 13
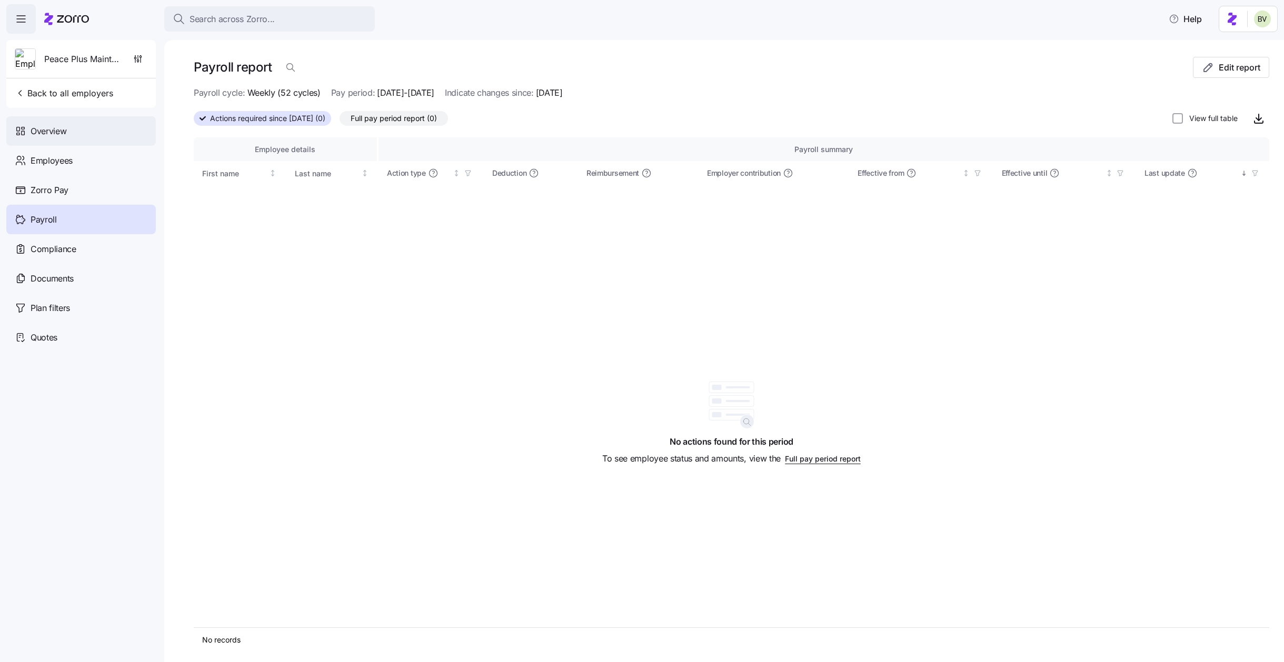
click at [93, 140] on div "Overview" at bounding box center [80, 130] width 149 height 29
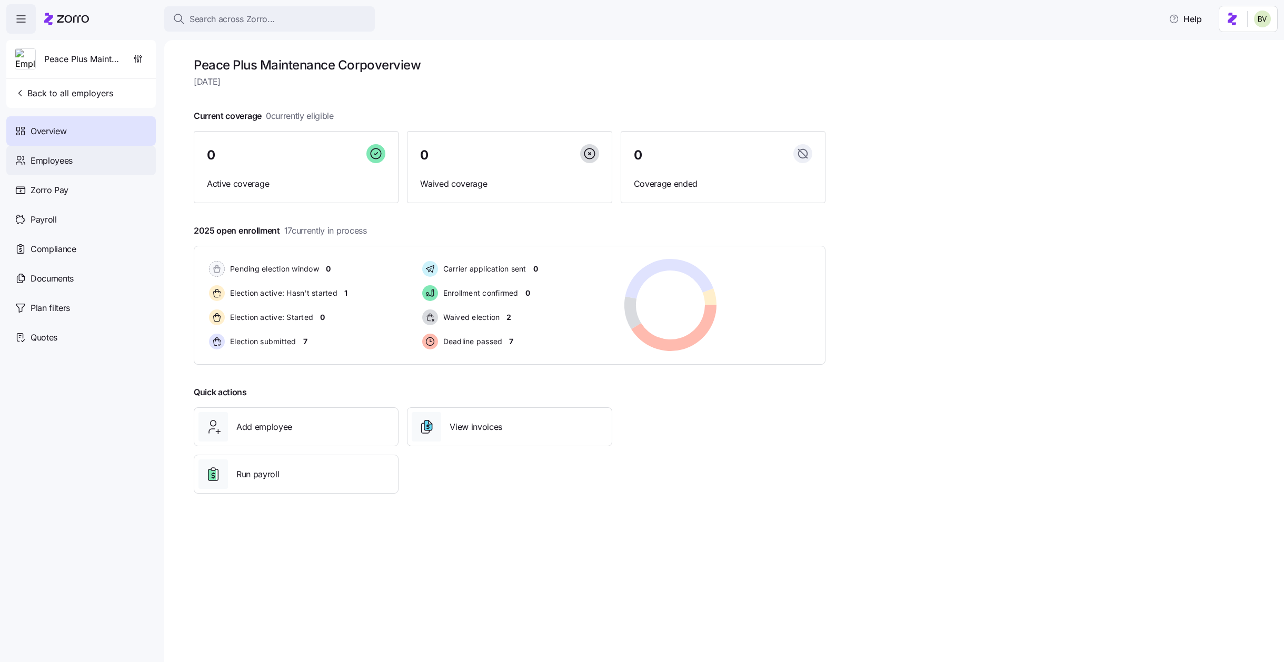
click at [61, 167] on div "Employees" at bounding box center [80, 160] width 149 height 29
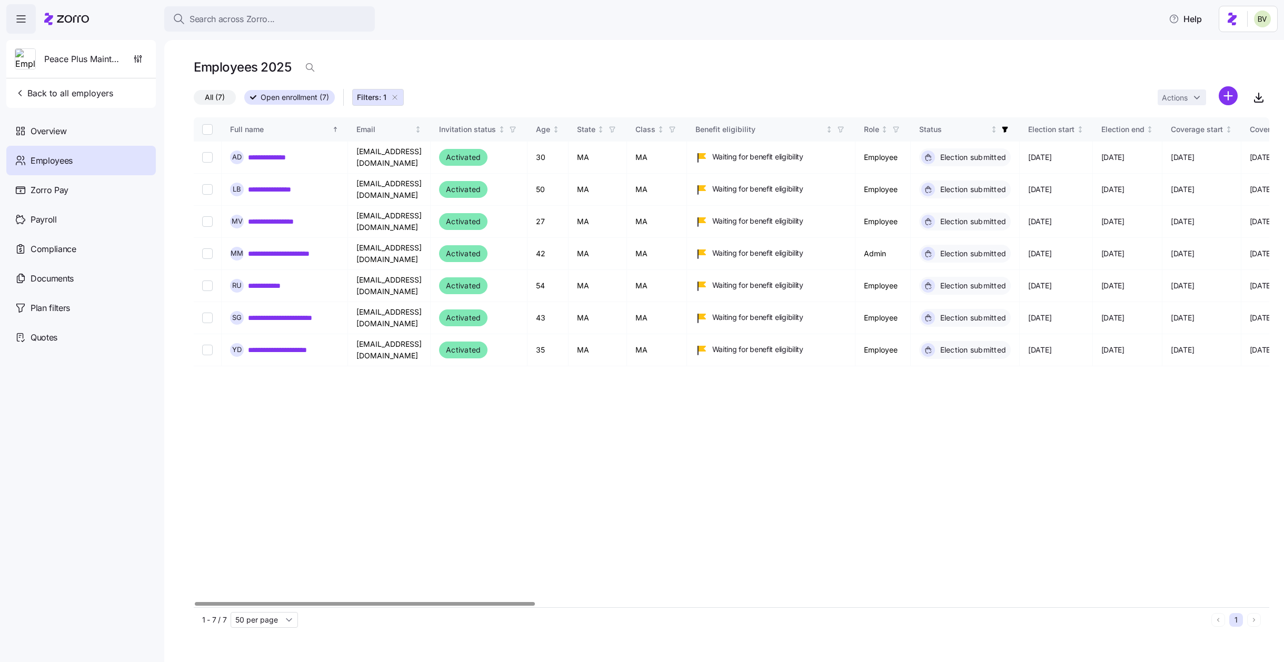
click at [397, 97] on icon "button" at bounding box center [395, 97] width 8 height 8
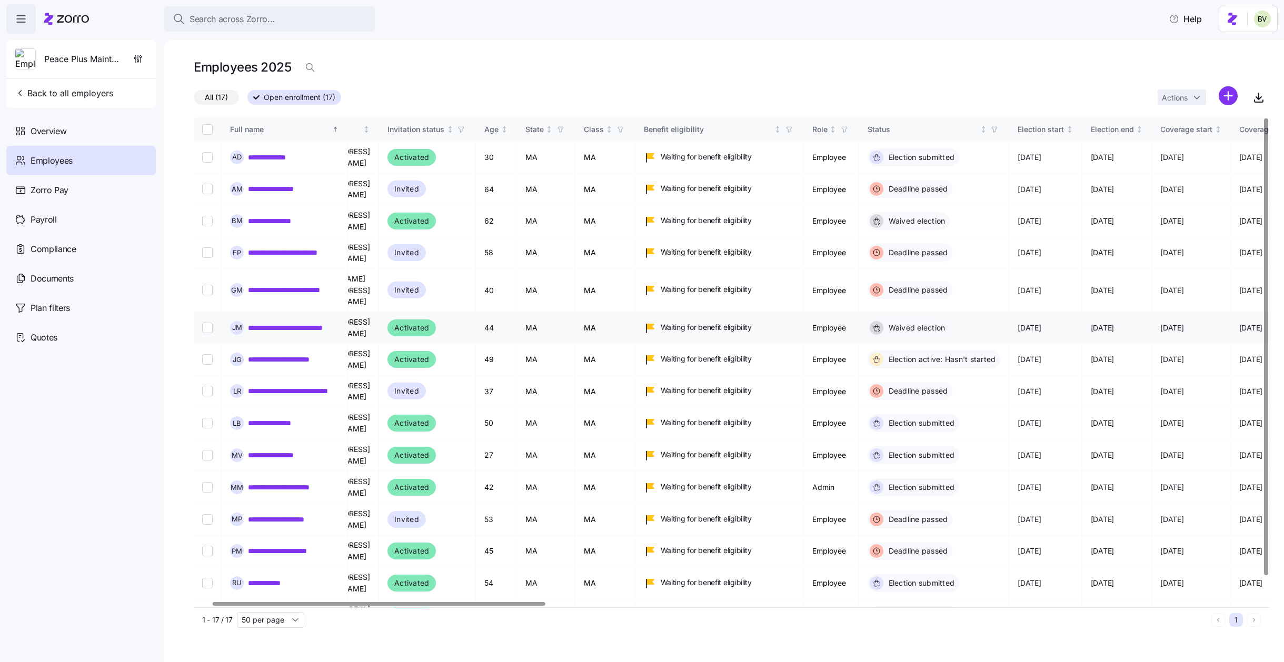
scroll to position [0, 57]
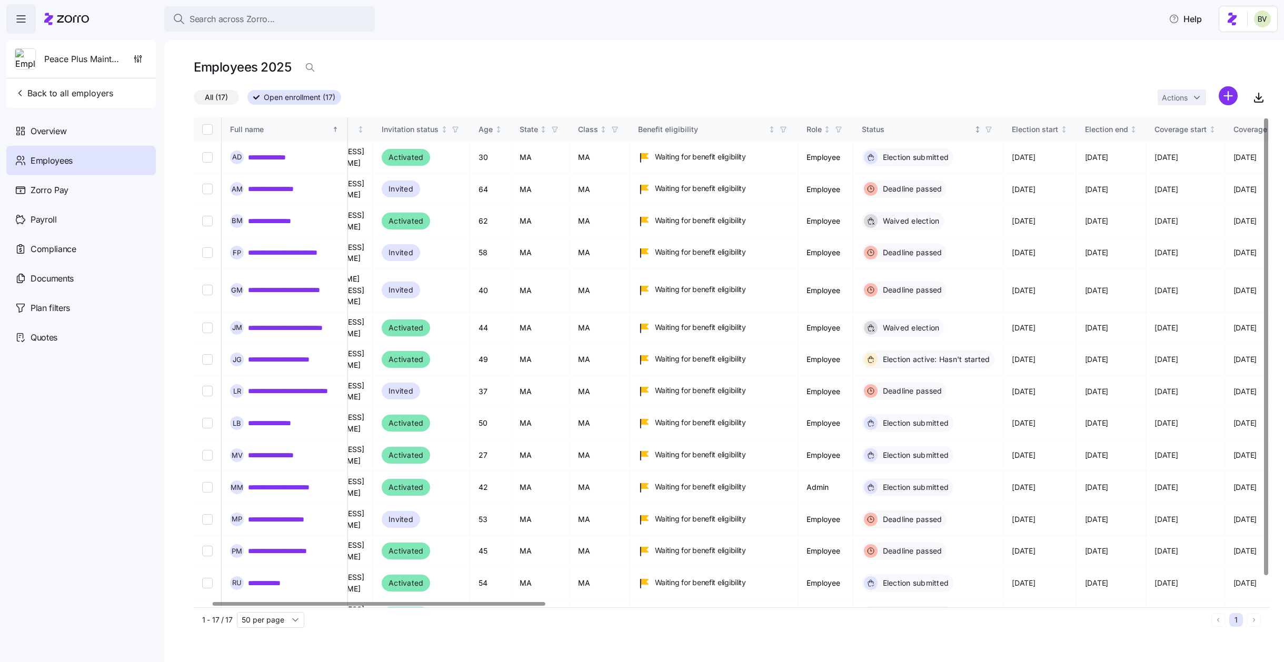
click at [992, 128] on icon "button" at bounding box center [988, 129] width 7 height 7
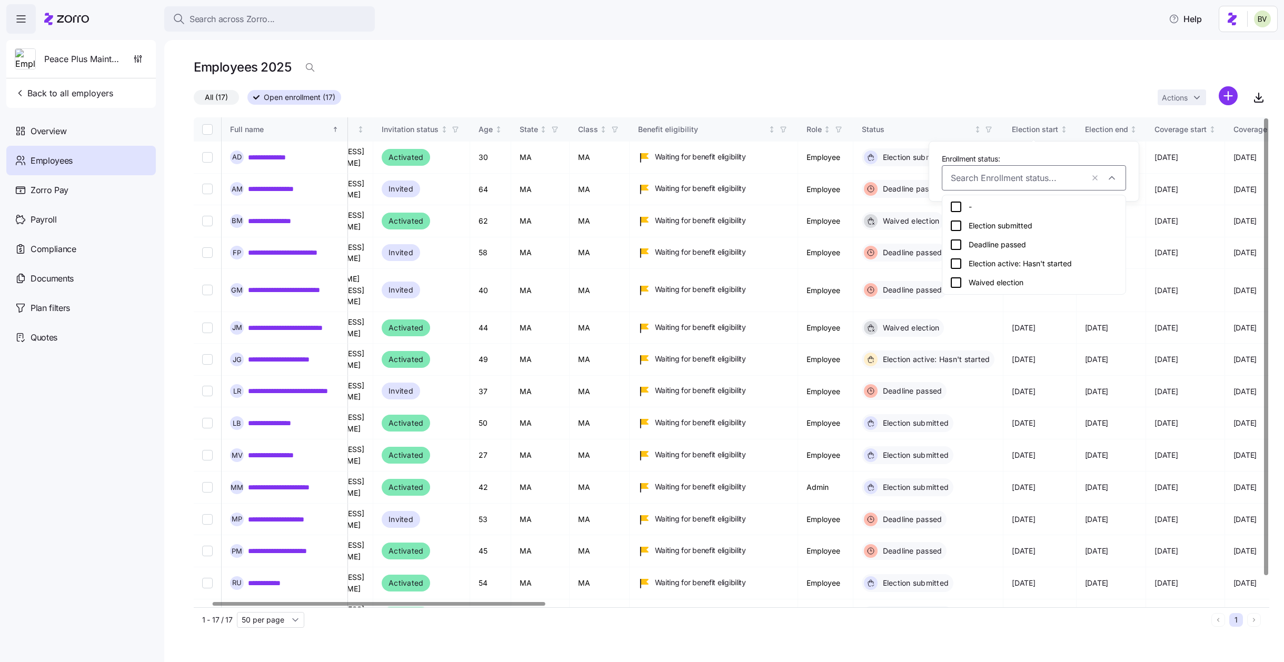
click at [956, 244] on icon at bounding box center [956, 244] width 13 height 13
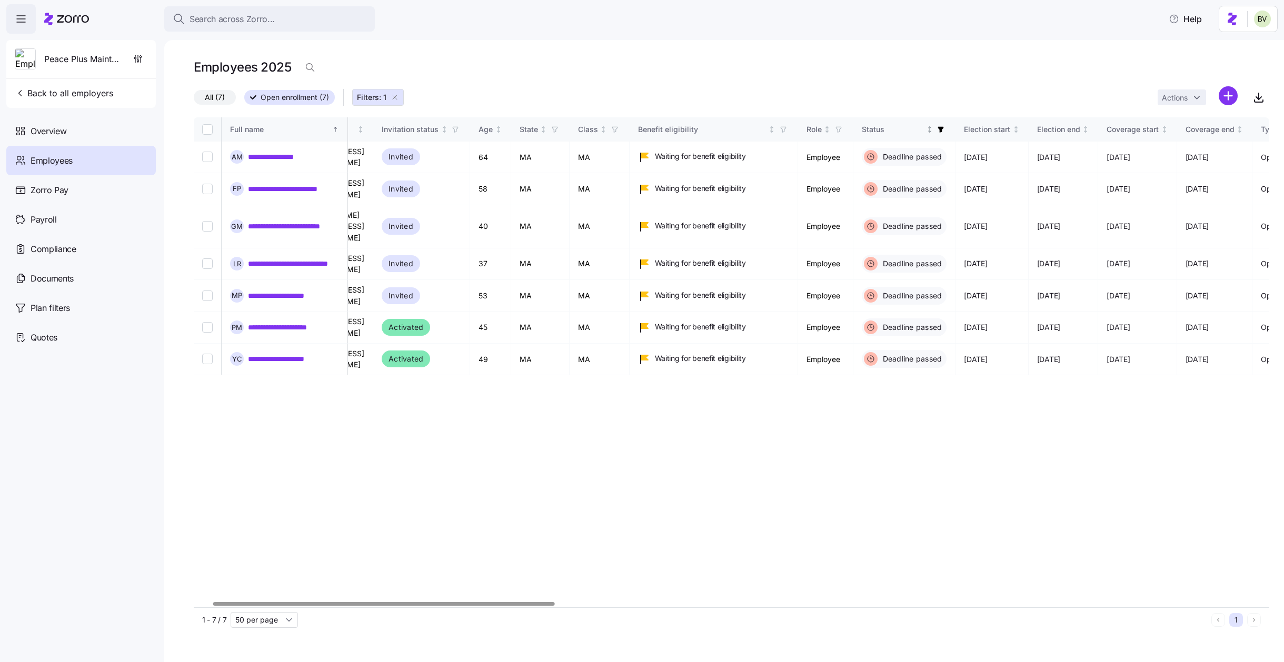
click at [946, 124] on span "button" at bounding box center [941, 130] width 12 height 12
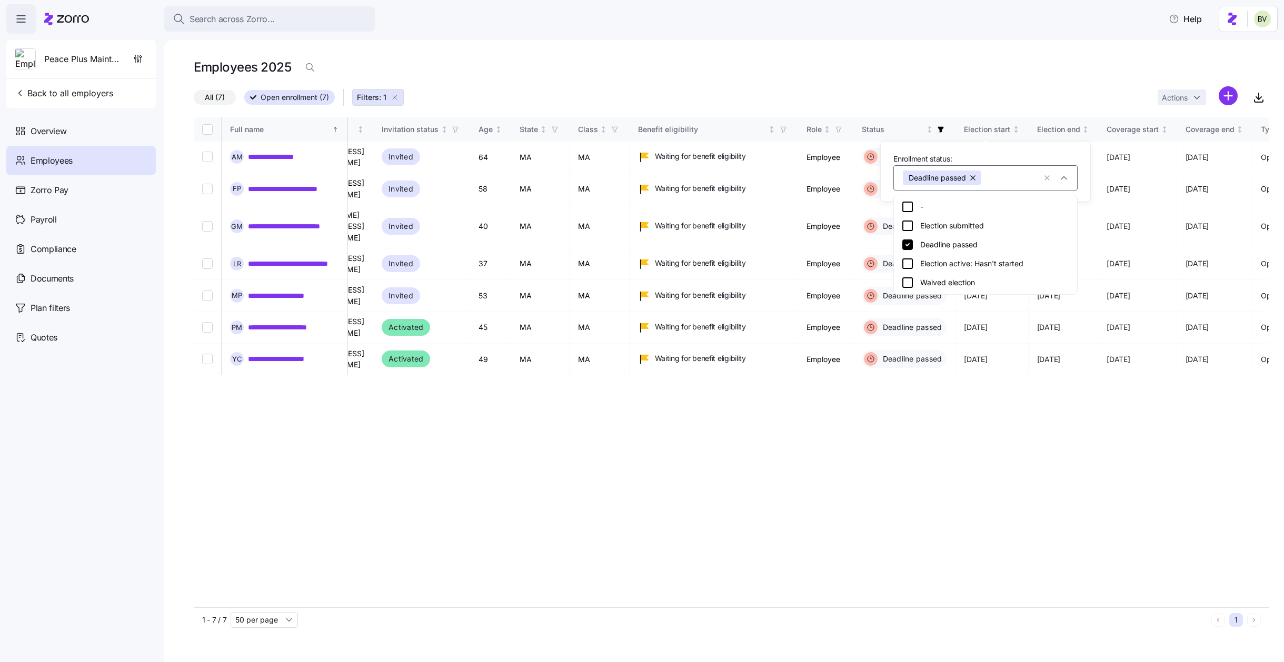
click at [907, 239] on icon at bounding box center [907, 244] width 11 height 11
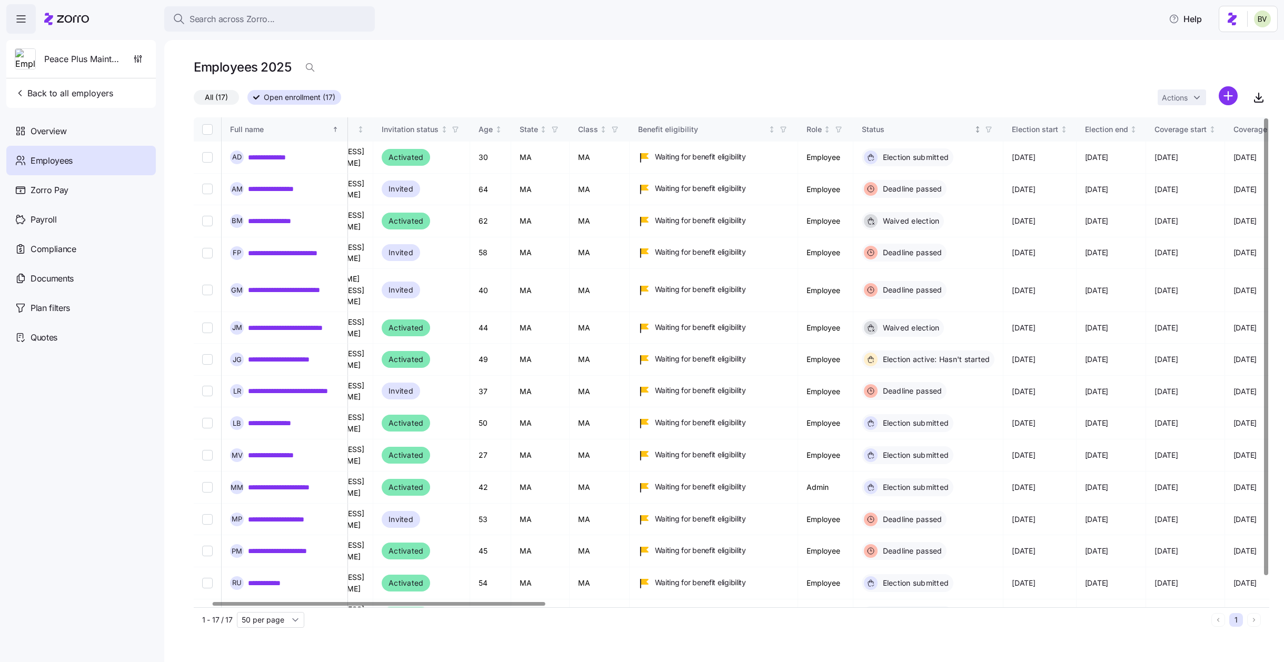
click at [994, 126] on span "button" at bounding box center [989, 130] width 12 height 12
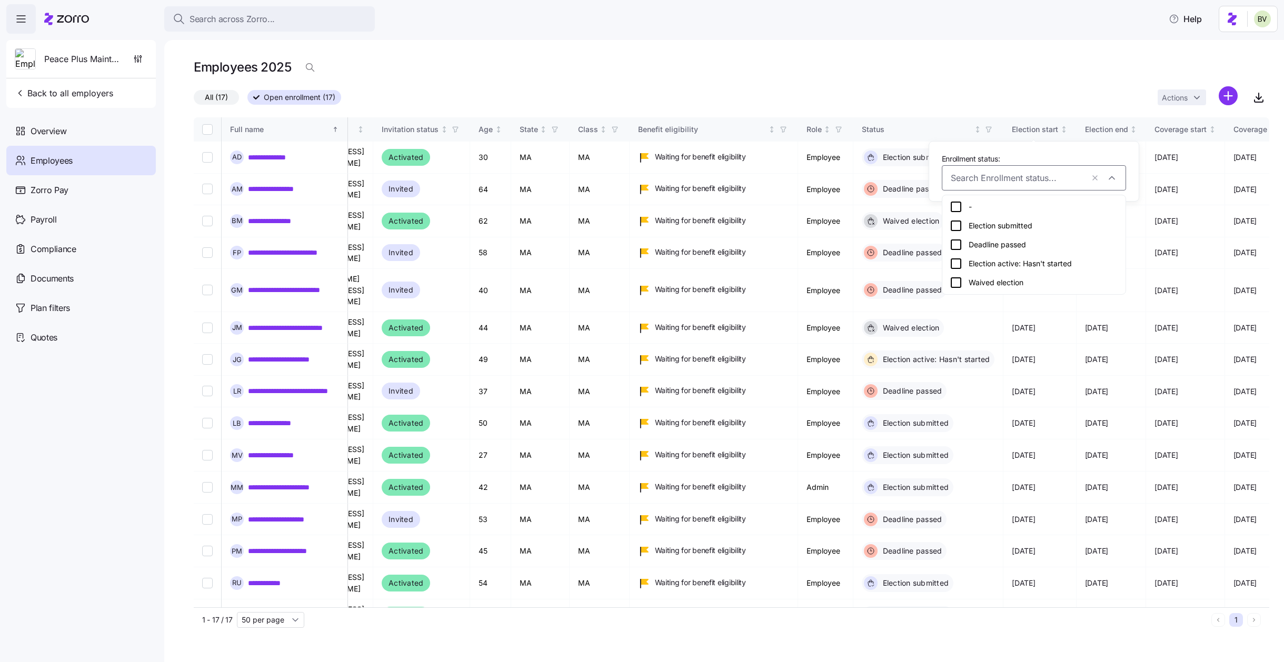
click at [957, 226] on icon at bounding box center [956, 225] width 13 height 13
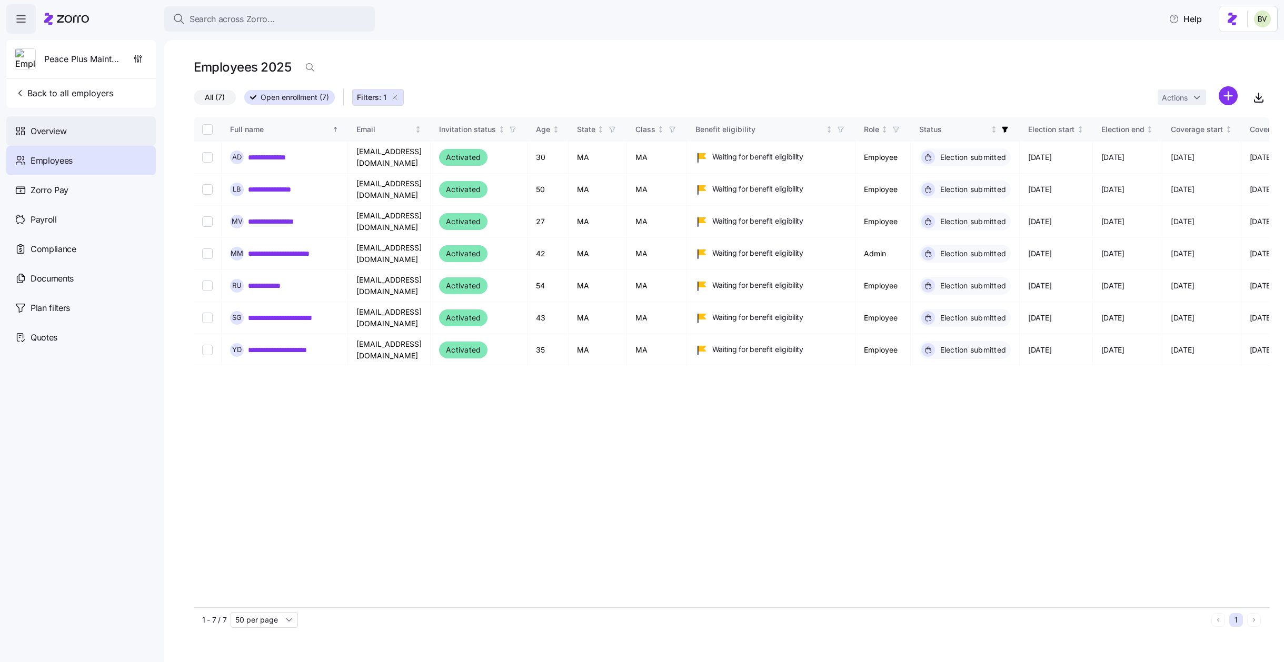
click at [92, 138] on div "Overview" at bounding box center [80, 130] width 149 height 29
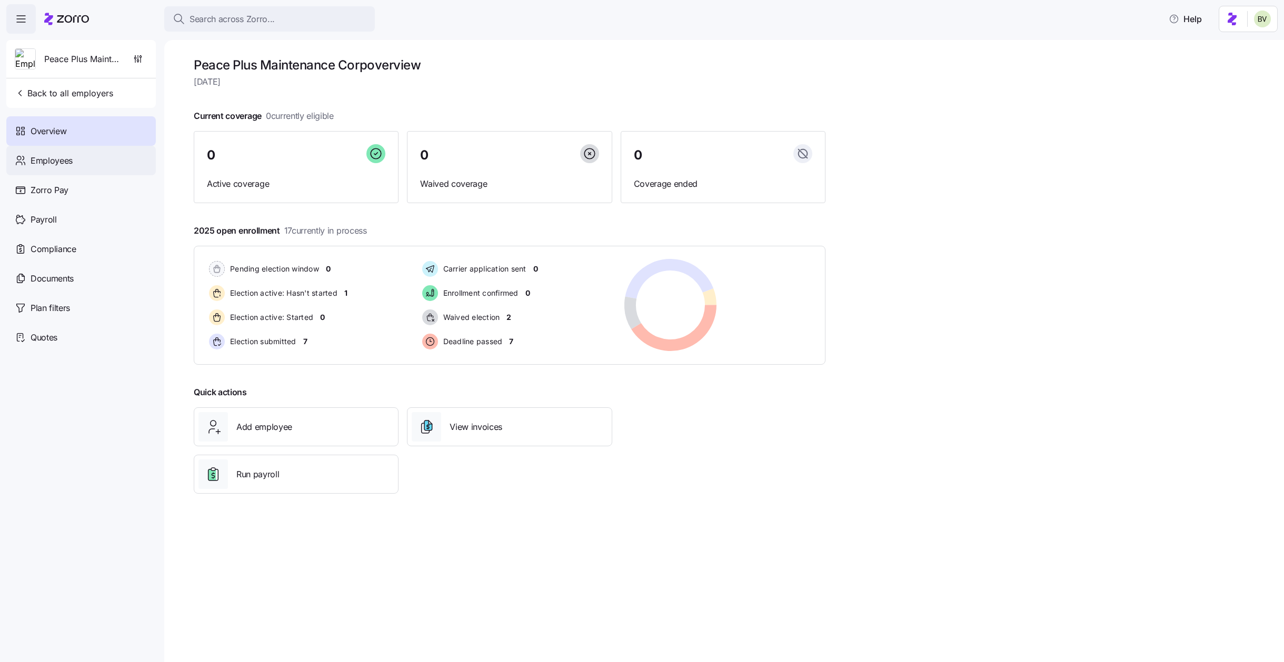
click at [95, 167] on div "Employees" at bounding box center [80, 160] width 149 height 29
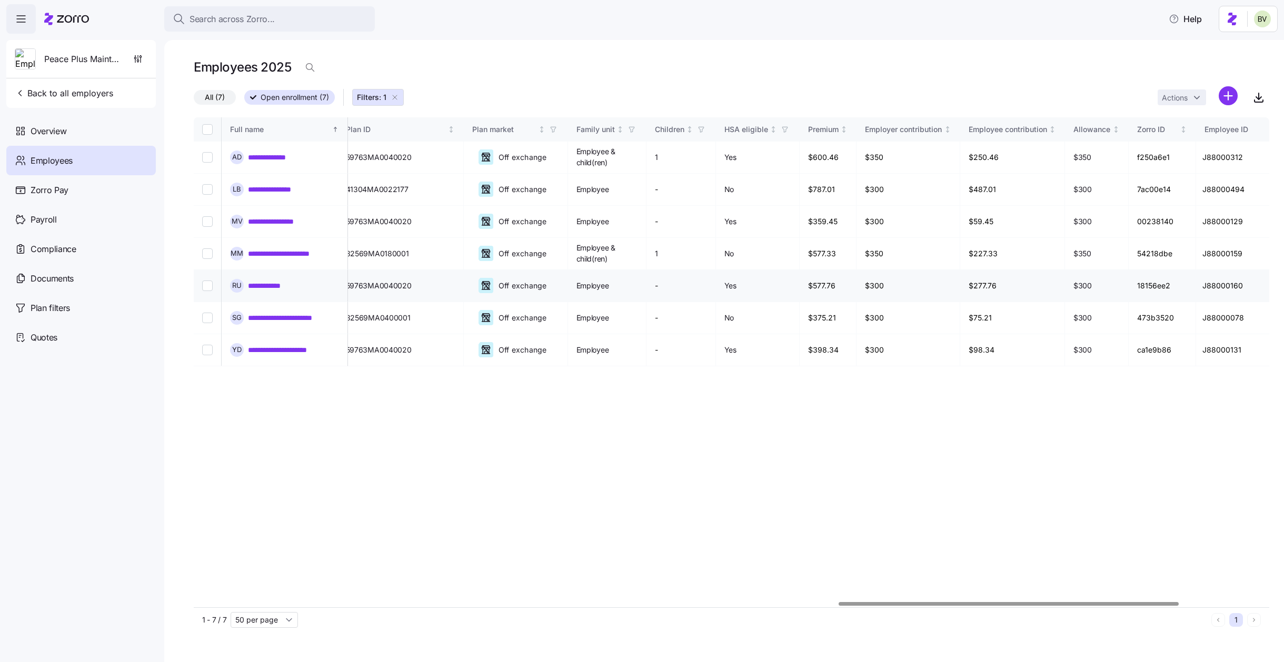
scroll to position [0, 2090]
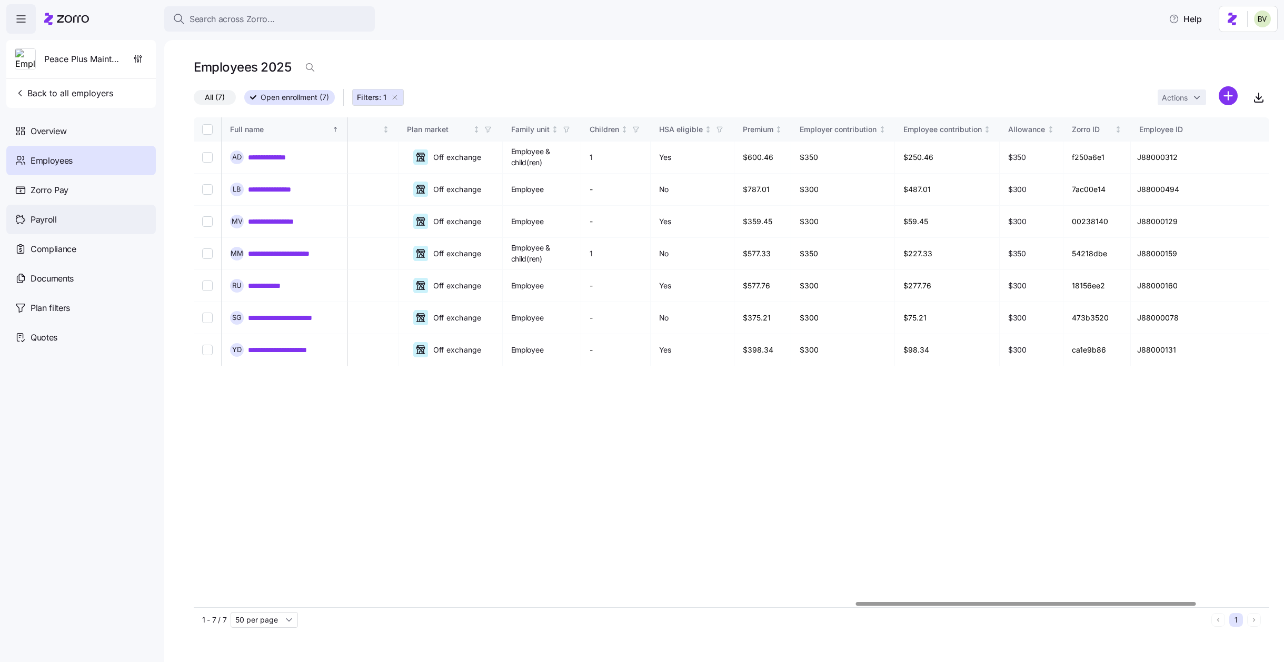
click at [68, 223] on div "Payroll" at bounding box center [80, 219] width 149 height 29
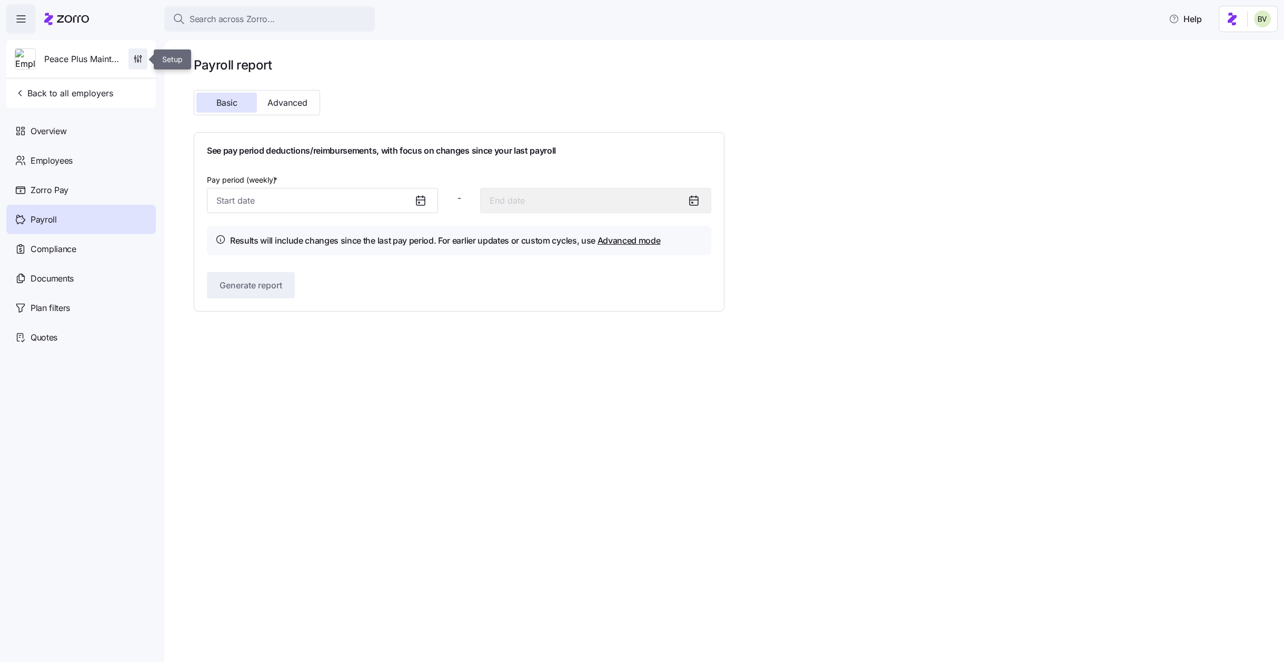
click at [136, 62] on icon "button" at bounding box center [138, 59] width 11 height 11
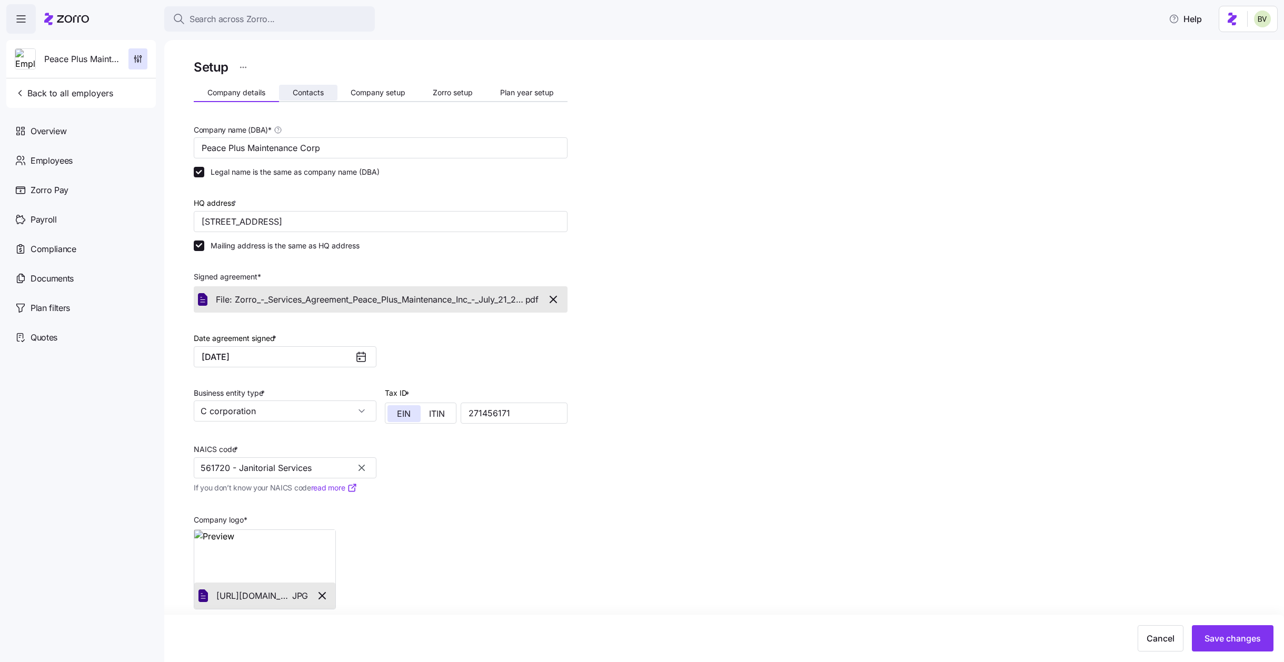
click at [303, 96] on span "Contacts" at bounding box center [308, 92] width 31 height 7
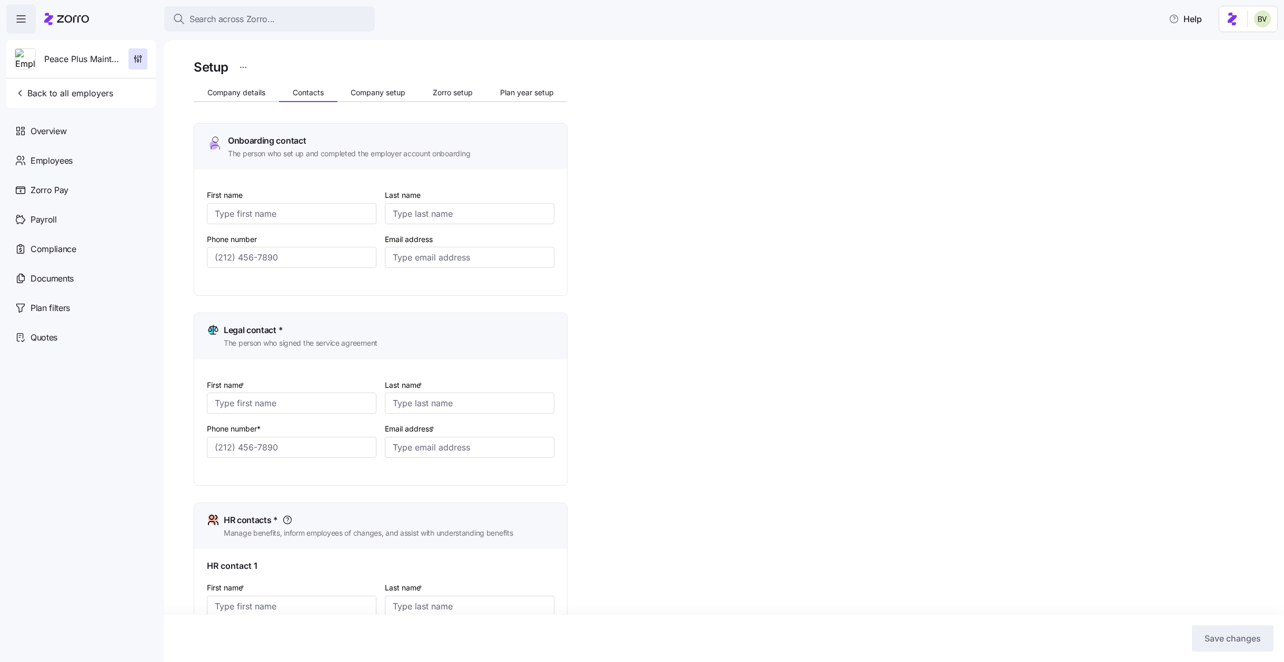
type input "[PERSON_NAME]"
type input "[EMAIL_ADDRESS][DOMAIN_NAME]"
type input "[PERSON_NAME]"
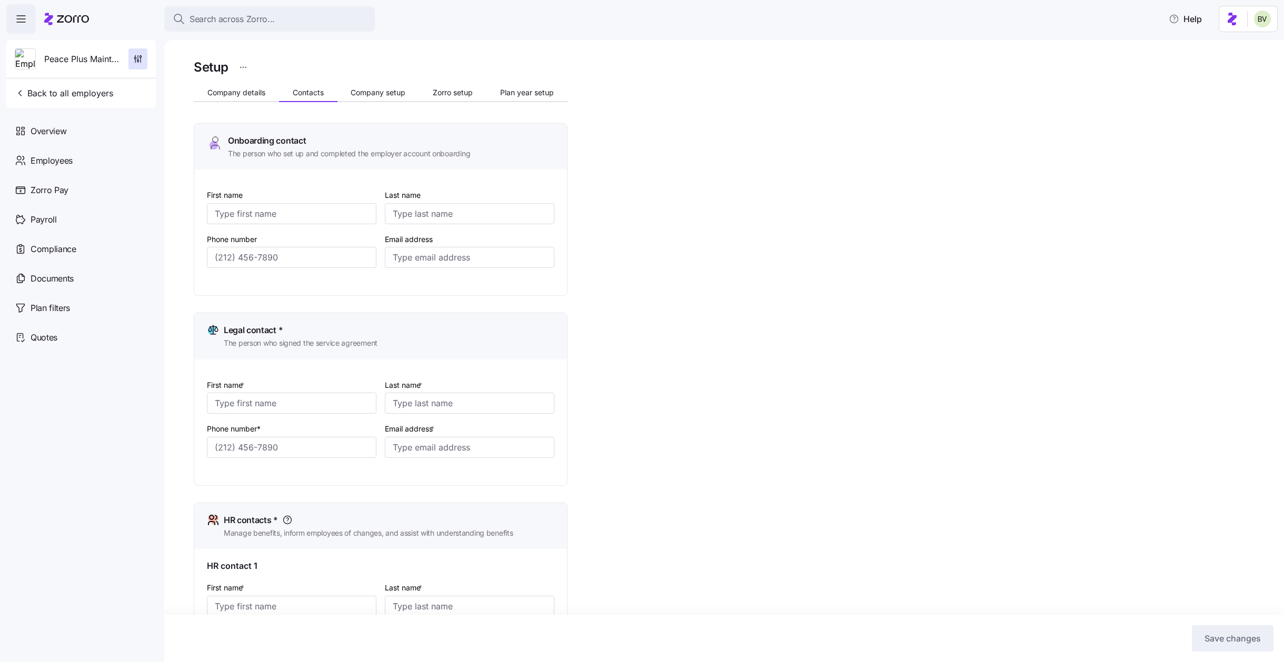
type input "[EMAIL_ADDRESS][DOMAIN_NAME]"
type input "Melly"
type input "[PERSON_NAME]"
type input "[EMAIL_ADDRESS][DOMAIN_NAME]"
type input "[PERSON_NAME]"
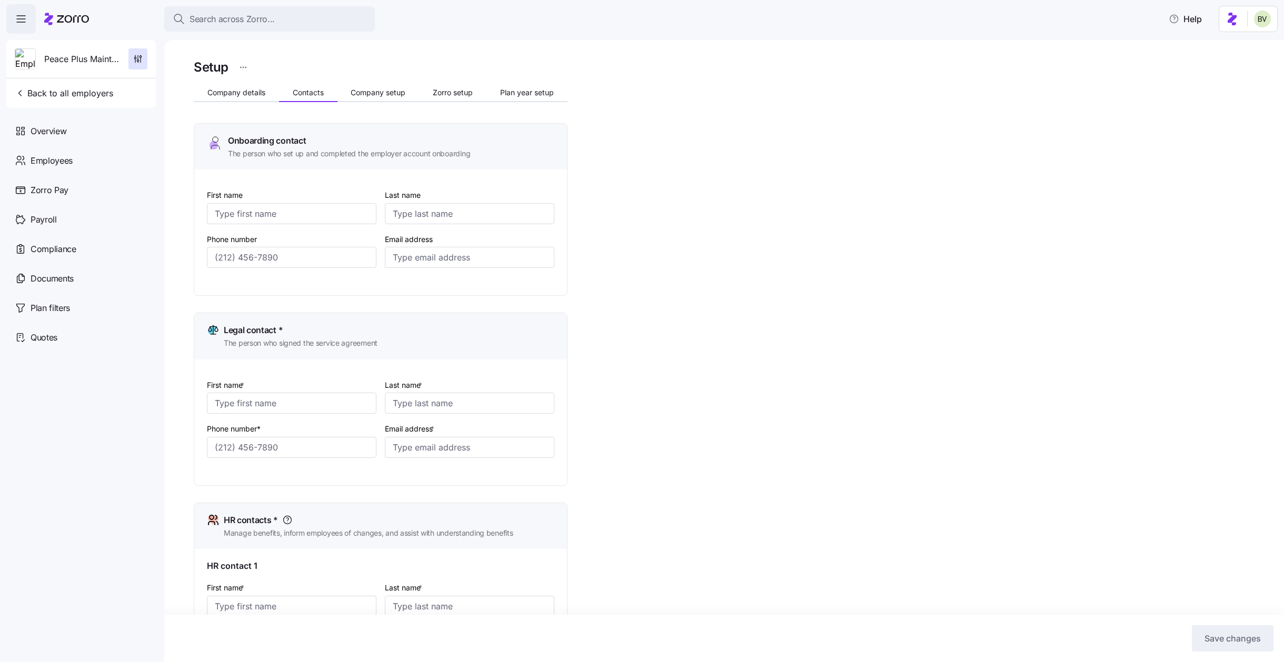
type input "Mackay"
type input "[EMAIL_ADDRESS][DOMAIN_NAME]"
type input "[PHONE_NUMBER]"
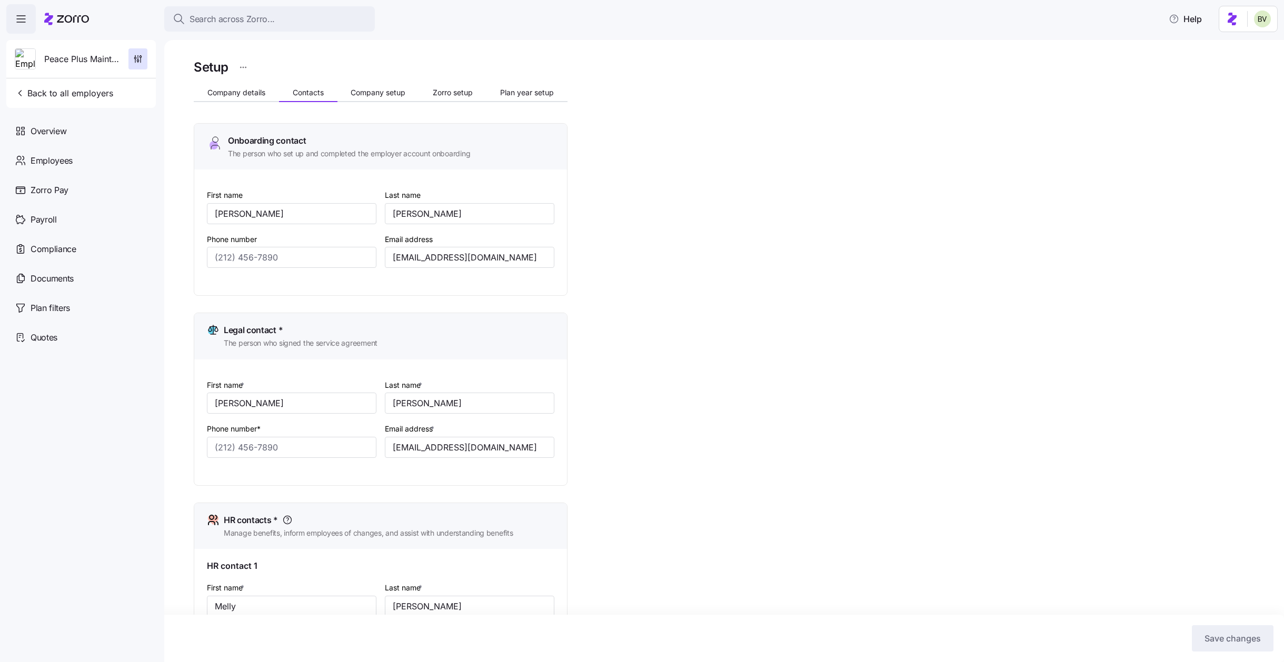
type input "[PHONE_NUMBER]"
click at [375, 85] on button "Company setup" at bounding box center [378, 93] width 82 height 16
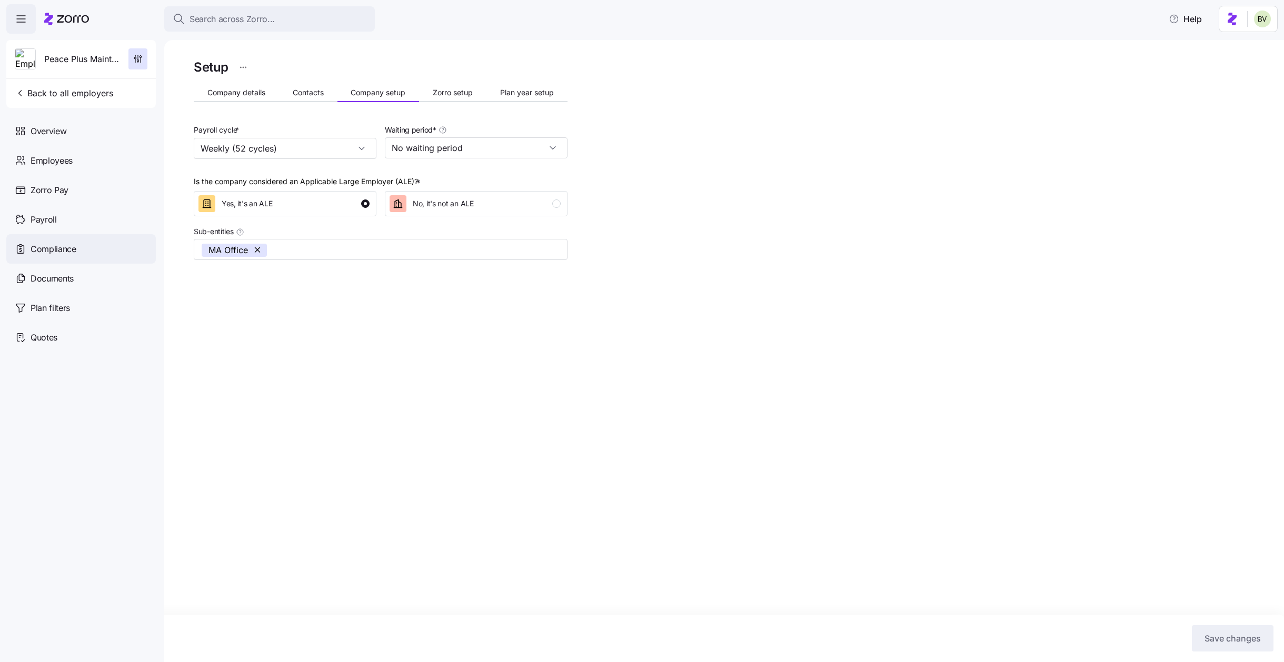
click at [56, 235] on div "Compliance" at bounding box center [80, 248] width 149 height 29
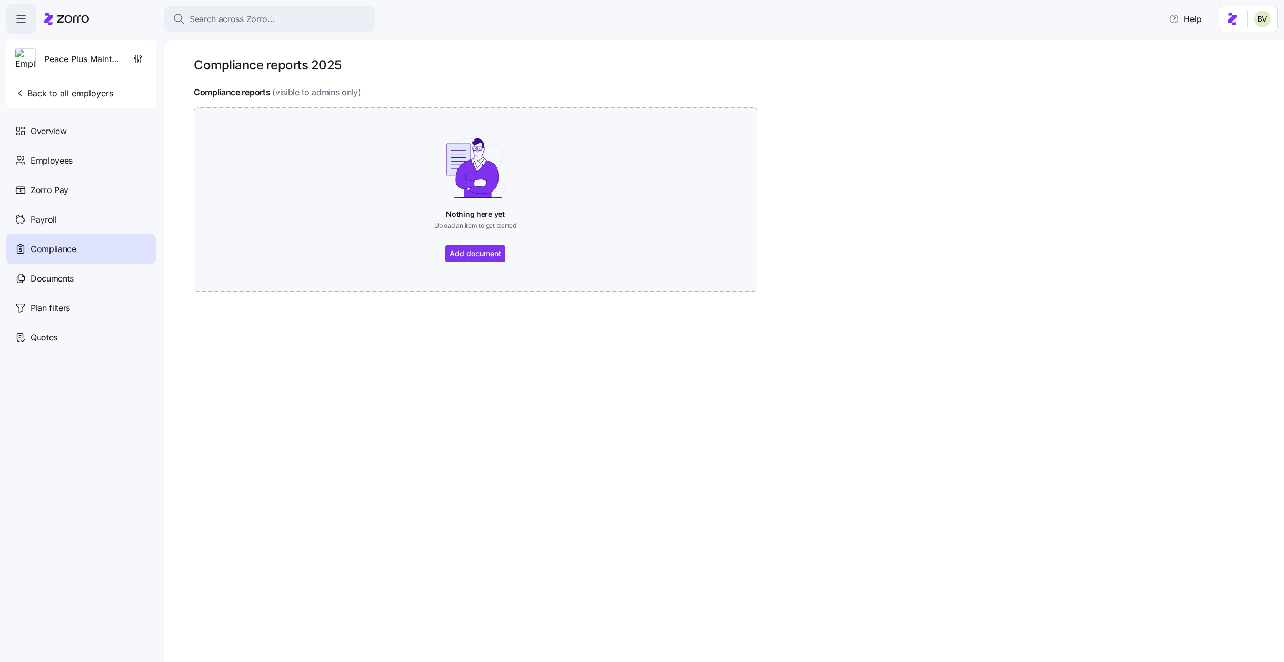
click at [53, 217] on span "Payroll" at bounding box center [44, 219] width 26 height 13
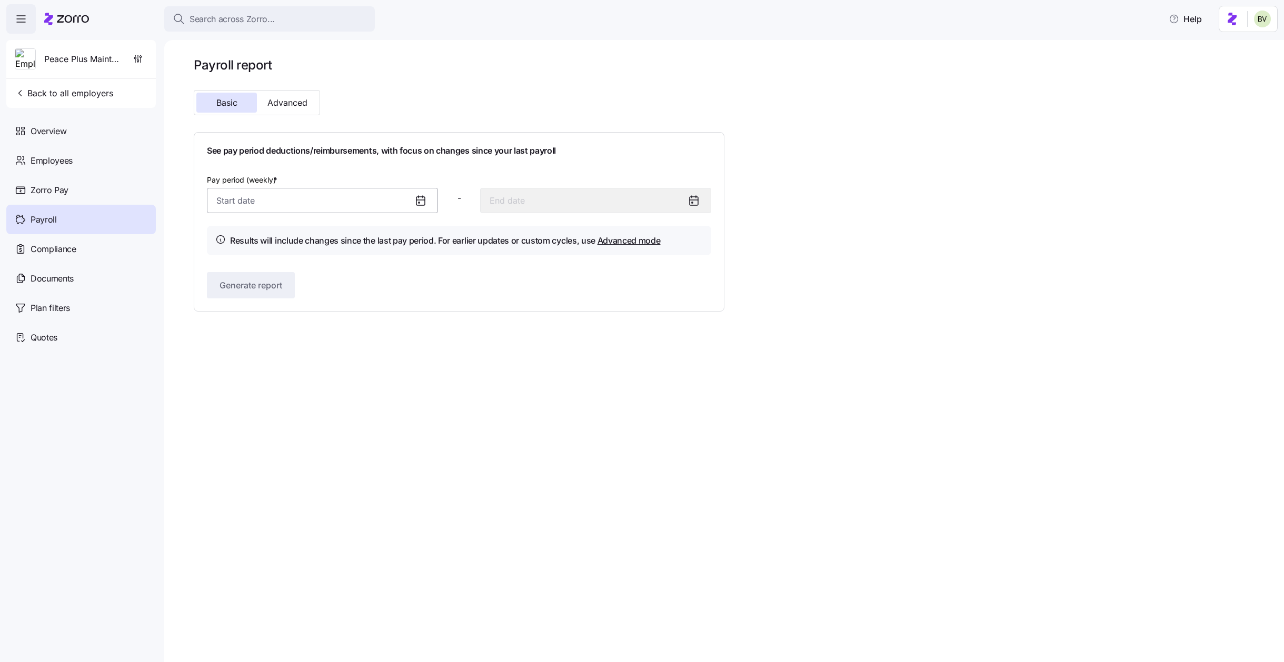
click at [394, 193] on input "Pay period (weekly) *" at bounding box center [322, 200] width 231 height 25
click at [384, 239] on icon "button" at bounding box center [384, 237] width 12 height 12
click at [223, 283] on button "1" at bounding box center [228, 286] width 25 height 25
type input "[DATE]"
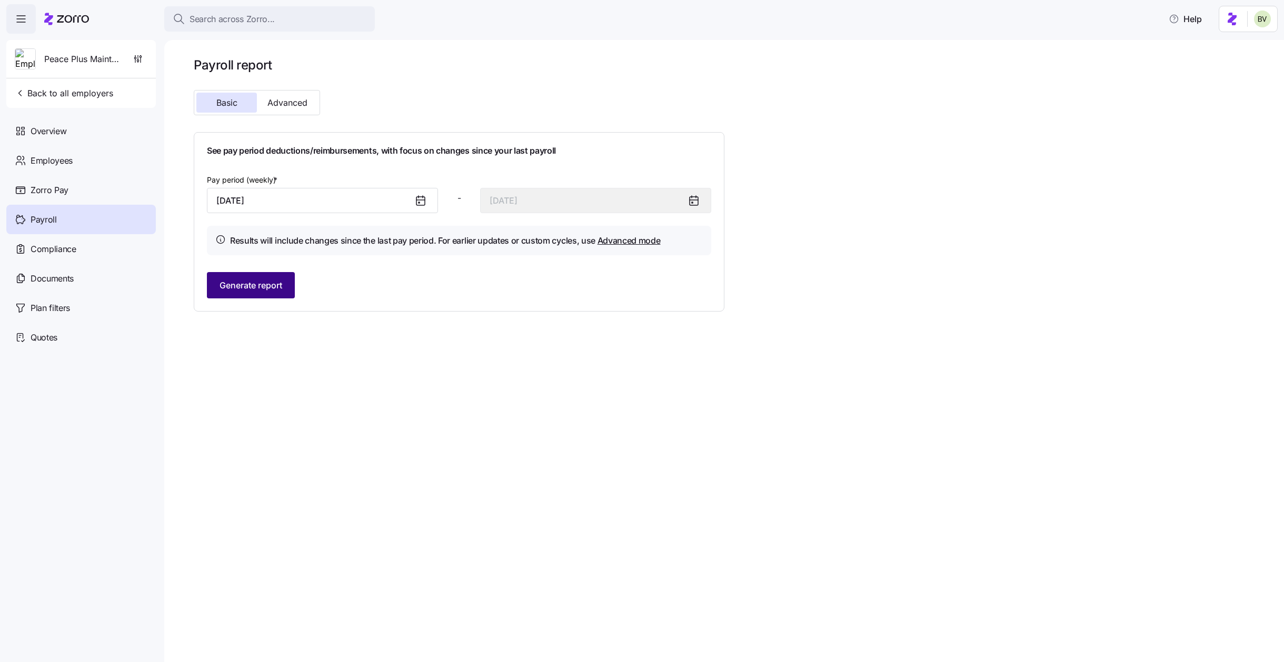
click at [253, 286] on span "Generate report" at bounding box center [250, 285] width 63 height 13
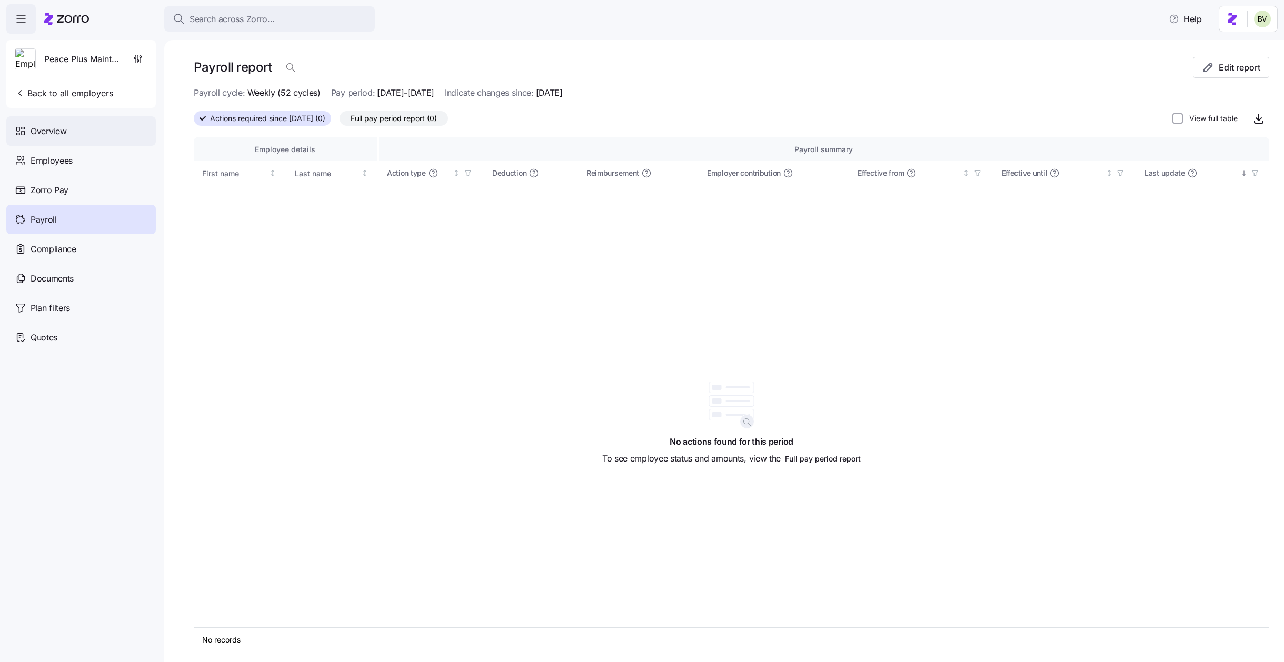
click at [58, 131] on span "Overview" at bounding box center [49, 131] width 36 height 13
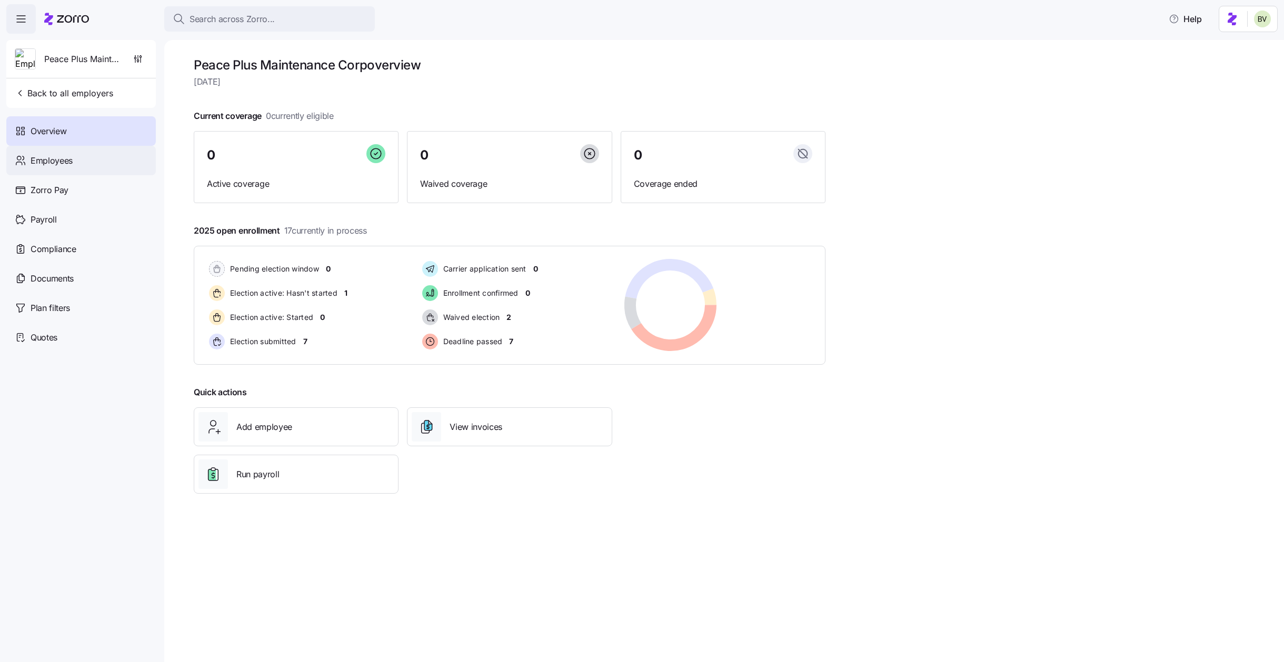
click at [70, 155] on span "Employees" at bounding box center [52, 160] width 42 height 13
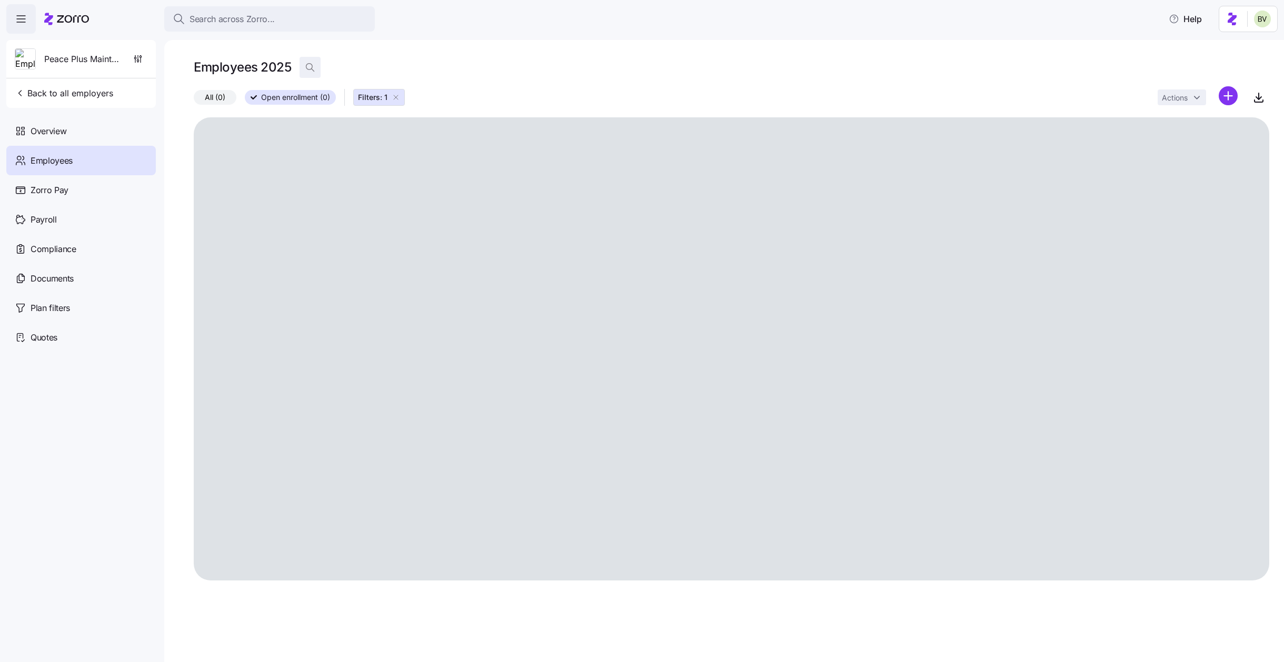
click at [303, 68] on span "button" at bounding box center [310, 67] width 20 height 20
type input "[PERSON_NAME]"
click at [396, 95] on icon "button" at bounding box center [396, 97] width 8 height 8
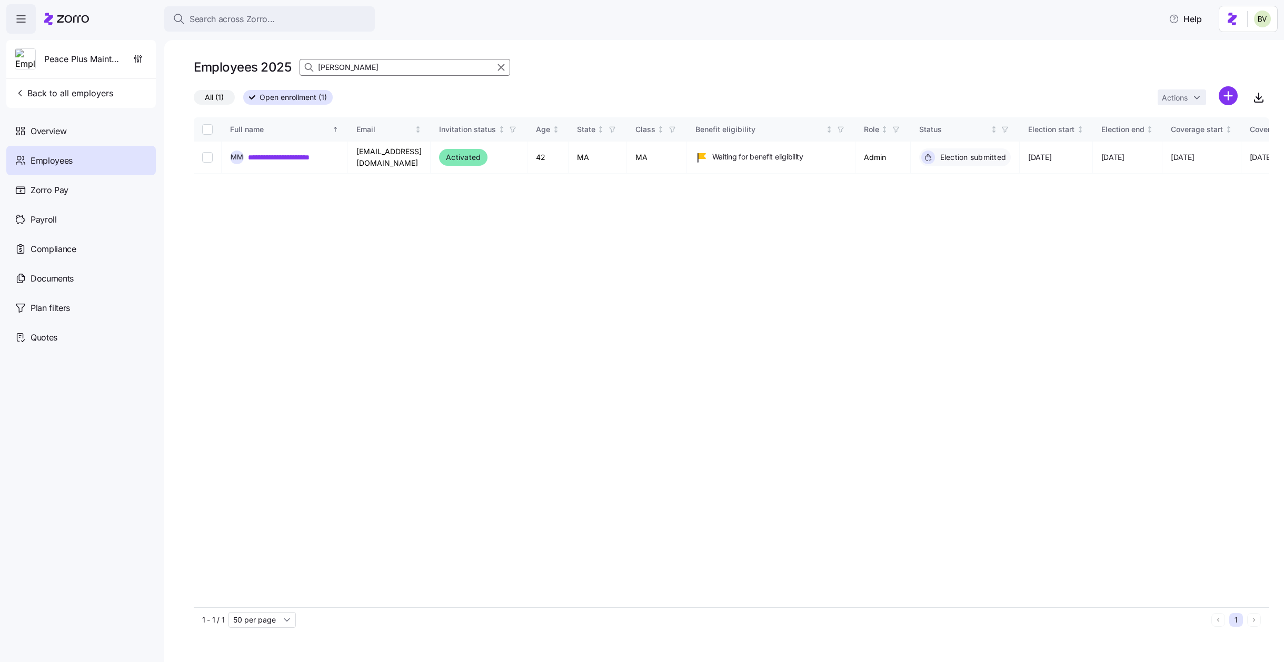
click at [354, 67] on input "[PERSON_NAME]" at bounding box center [404, 67] width 211 height 17
click at [286, 157] on link "**********" at bounding box center [292, 157] width 89 height 11
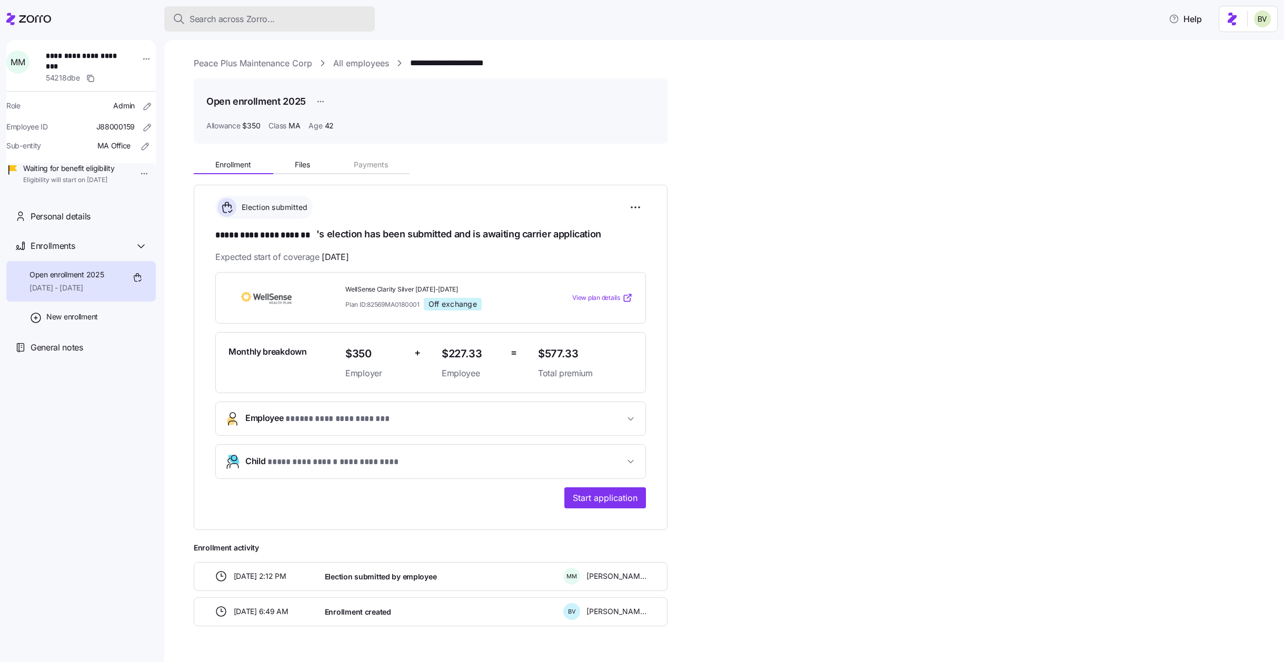
click at [320, 21] on div "Search across Zorro..." at bounding box center [270, 19] width 194 height 13
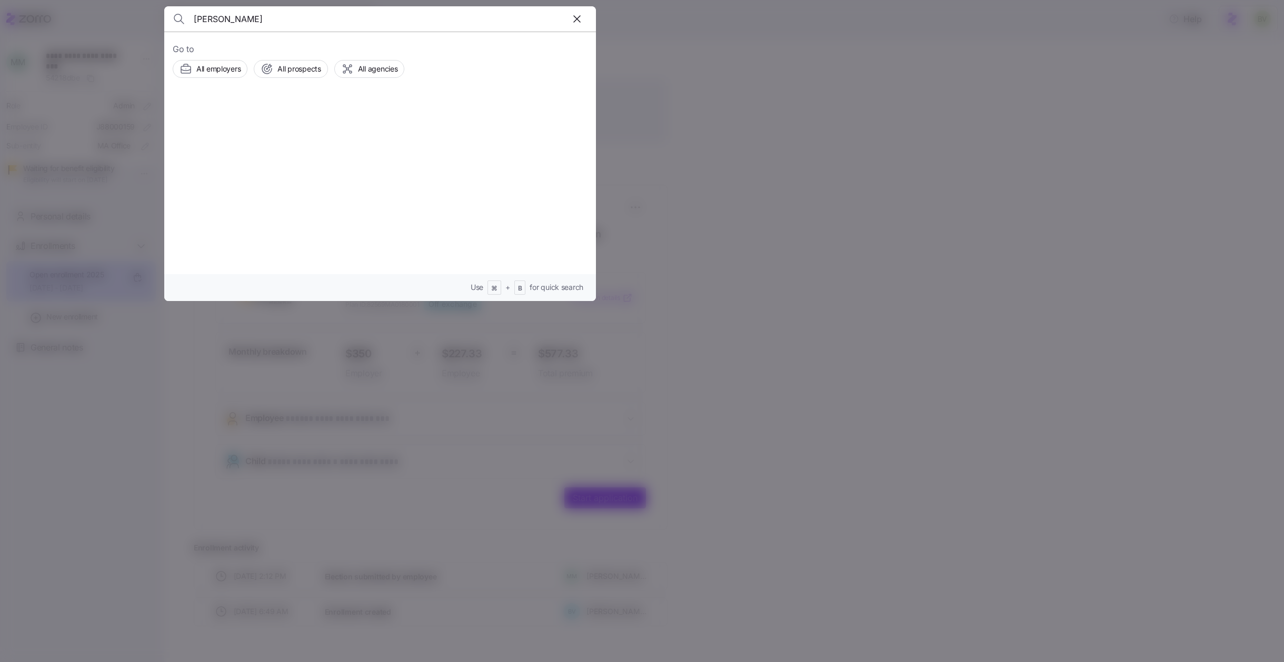
type input "[PERSON_NAME]"
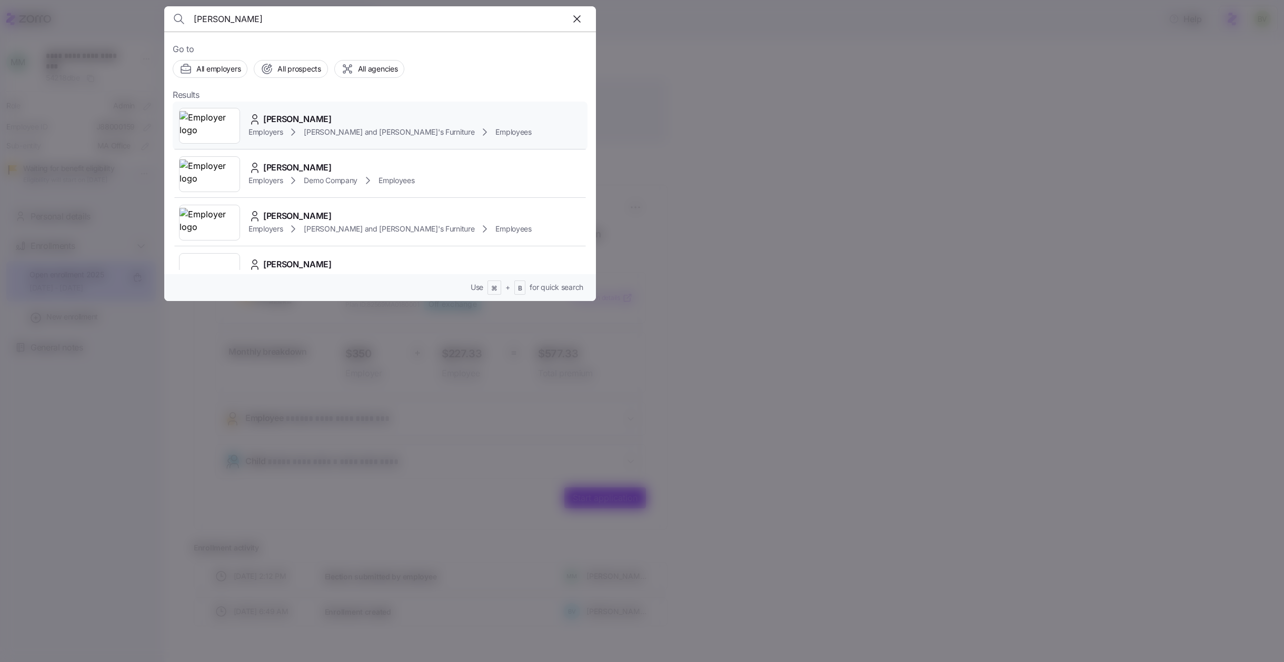
click at [231, 123] on img at bounding box center [209, 125] width 60 height 29
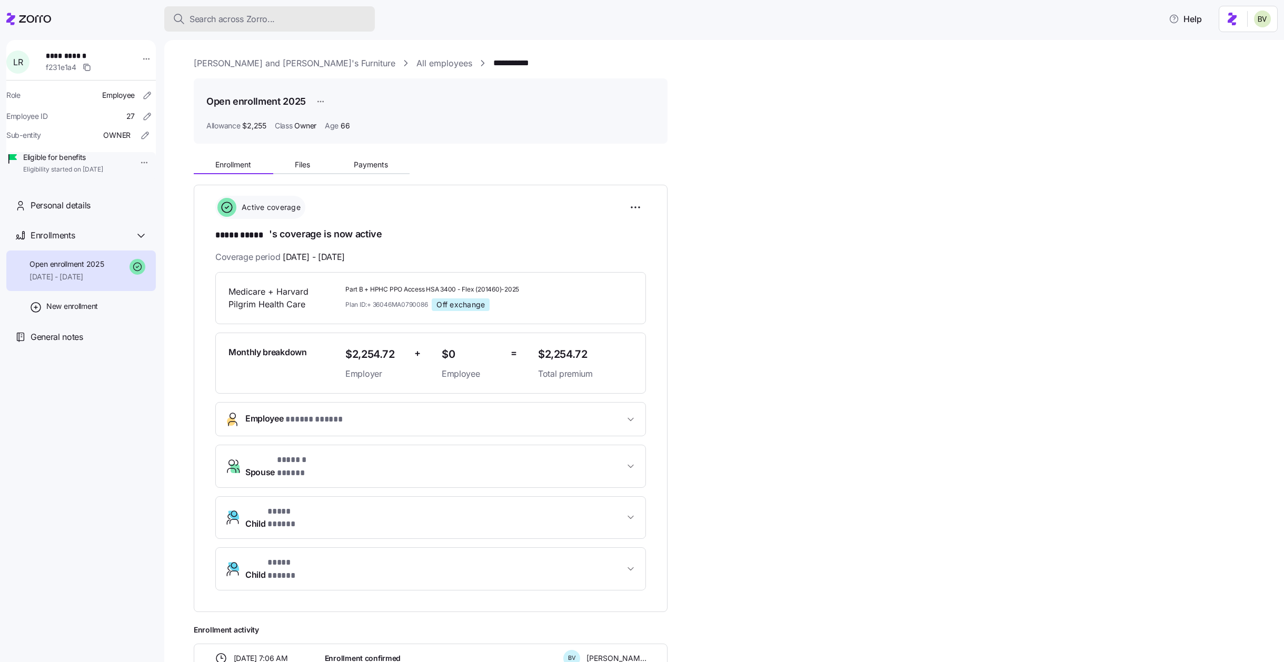
click at [242, 22] on span "Search across Zorro..." at bounding box center [231, 19] width 85 height 13
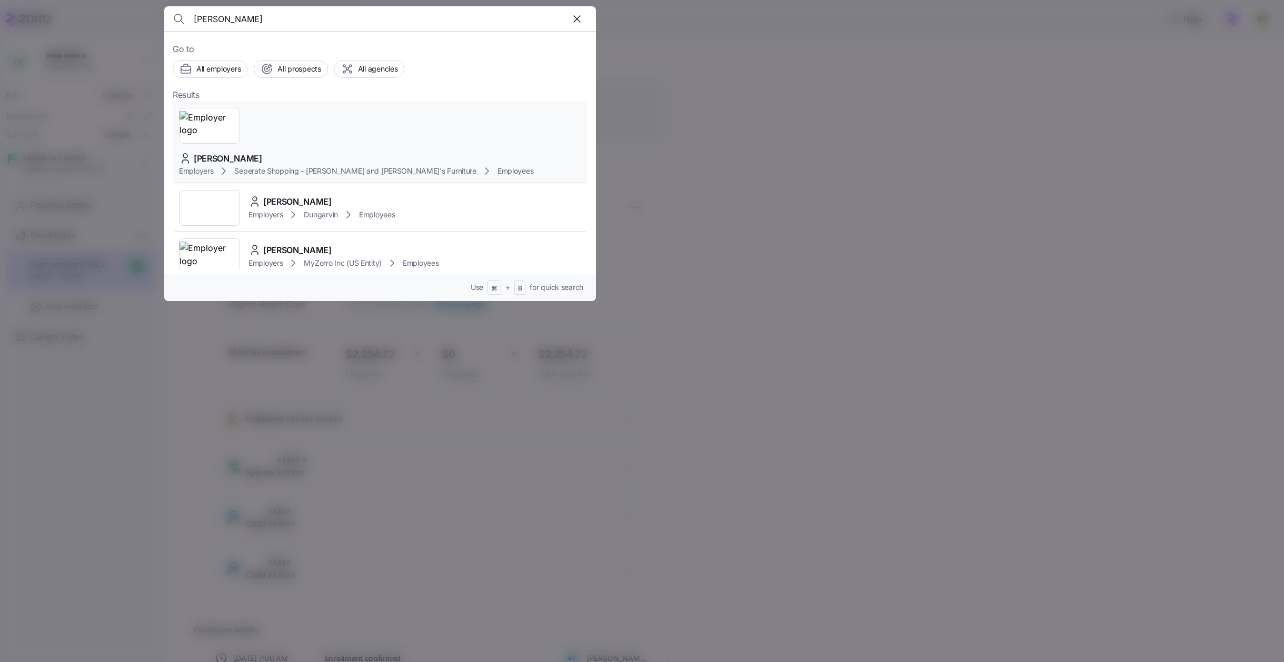
type input "[PERSON_NAME]"
click at [225, 122] on img at bounding box center [209, 125] width 60 height 29
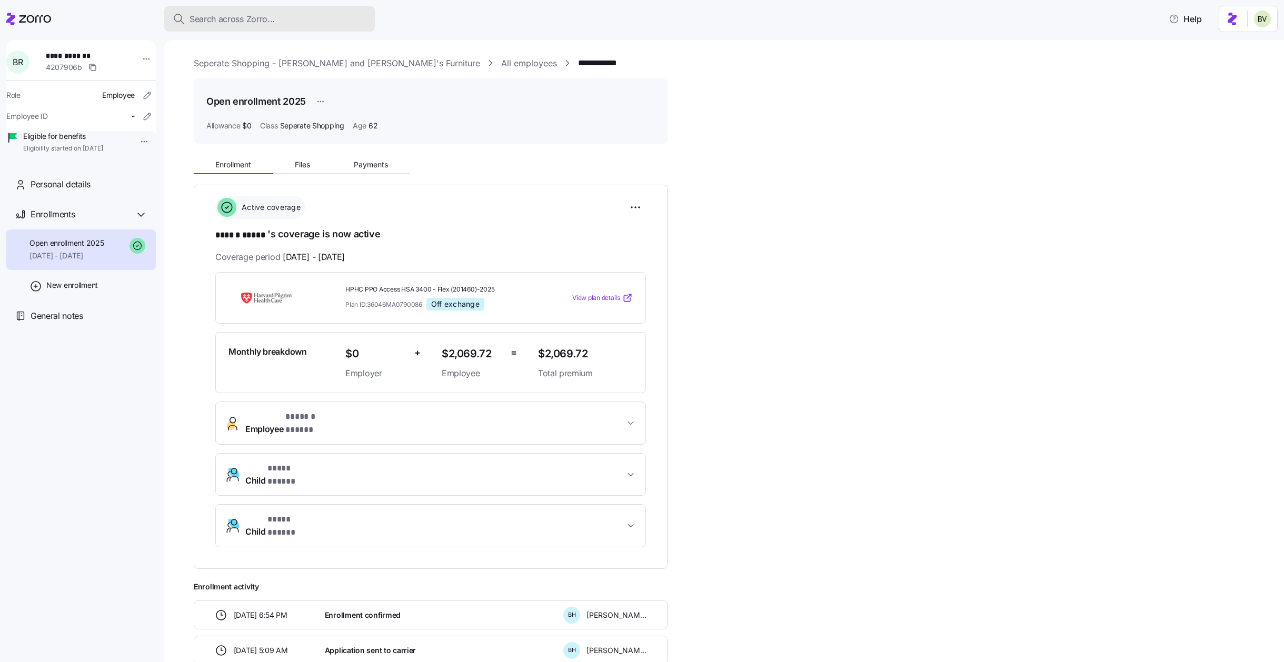
click at [238, 19] on span "Search across Zorro..." at bounding box center [231, 19] width 85 height 13
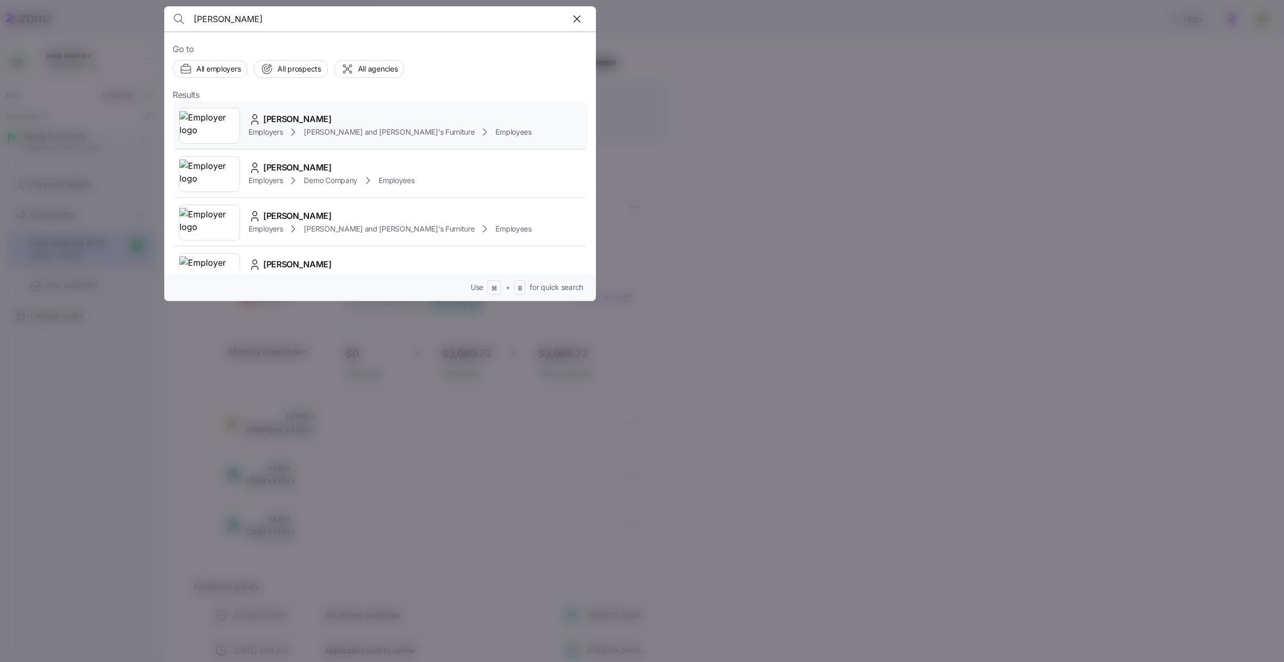
type input "[PERSON_NAME]"
click at [209, 122] on img at bounding box center [209, 125] width 60 height 29
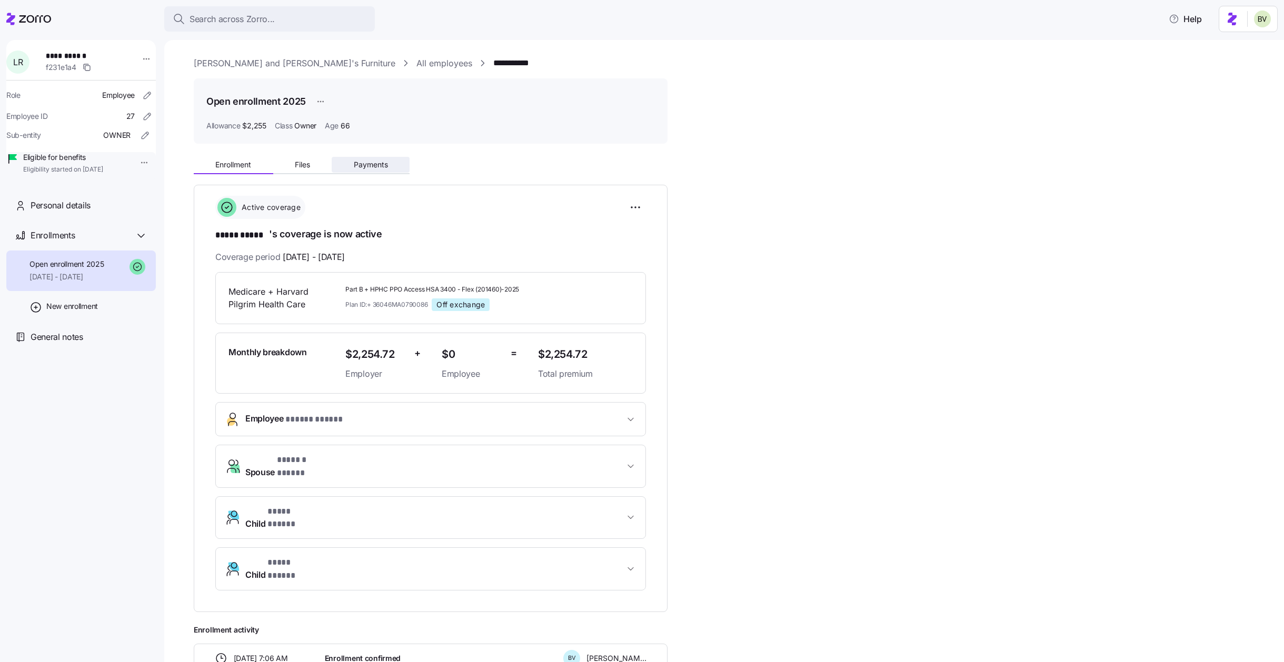
click at [362, 165] on span "Payments" at bounding box center [371, 164] width 34 height 7
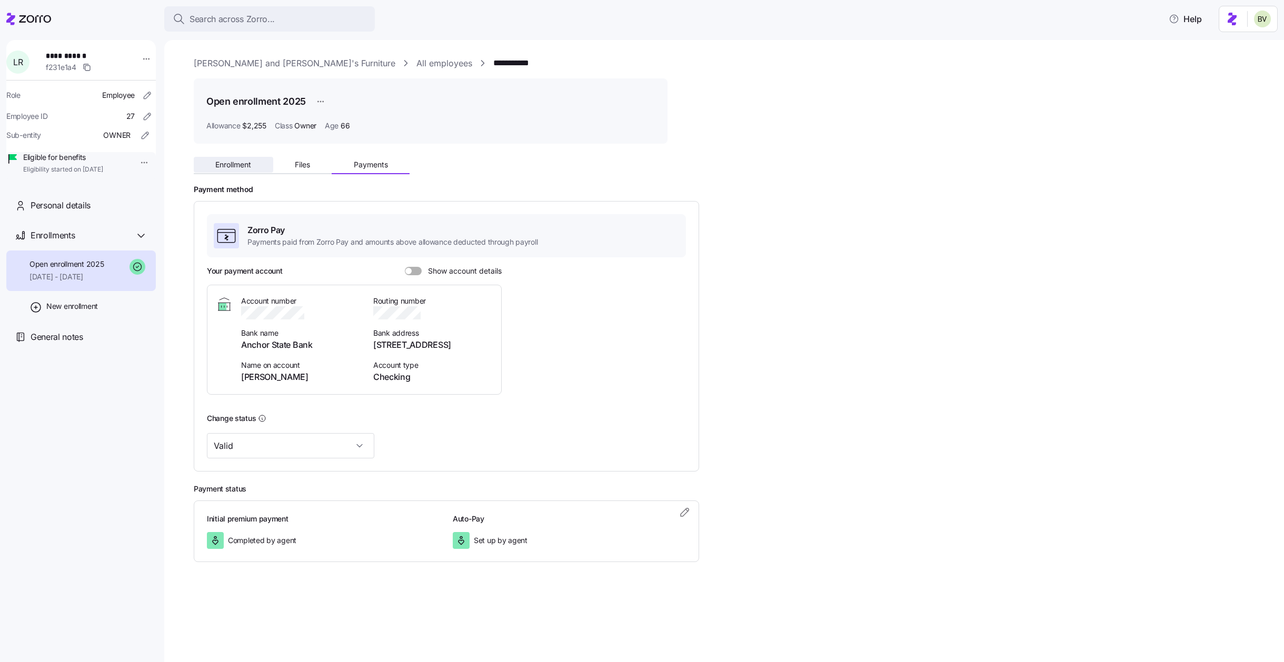
click at [251, 168] on span "Enrollment" at bounding box center [233, 164] width 36 height 7
